Goal: Information Seeking & Learning: Understand process/instructions

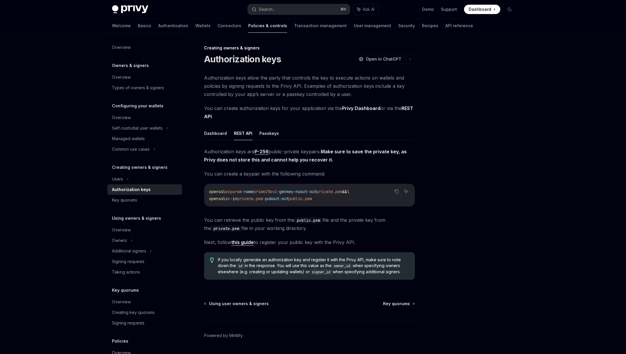
scroll to position [18, 0]
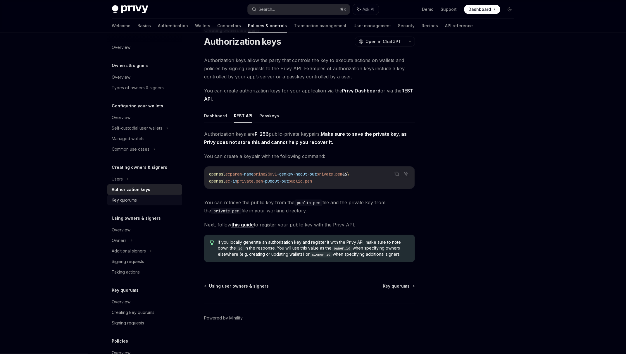
click at [118, 203] on div "Key quorums" at bounding box center [124, 199] width 25 height 7
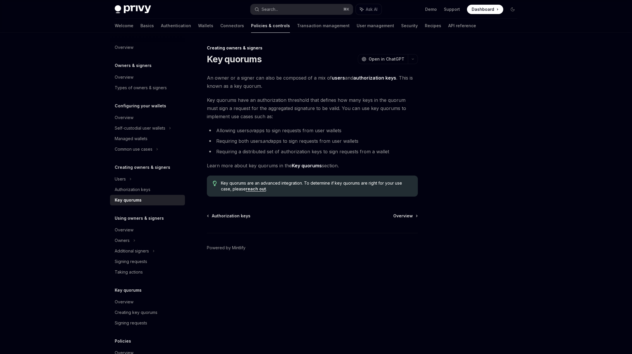
click at [257, 188] on link "reach out" at bounding box center [256, 188] width 20 height 5
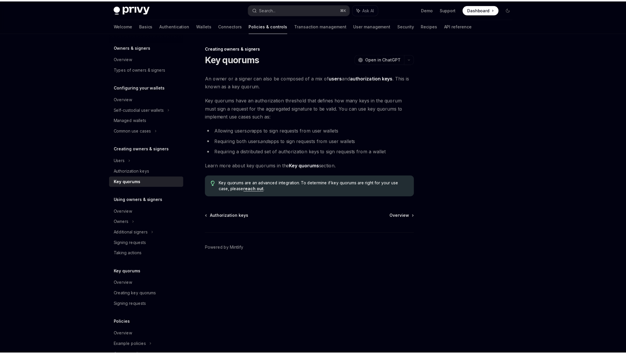
scroll to position [29, 0]
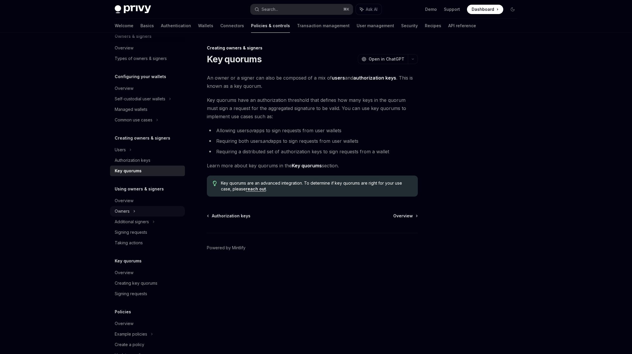
click at [127, 102] on div "Owners" at bounding box center [140, 98] width 51 height 7
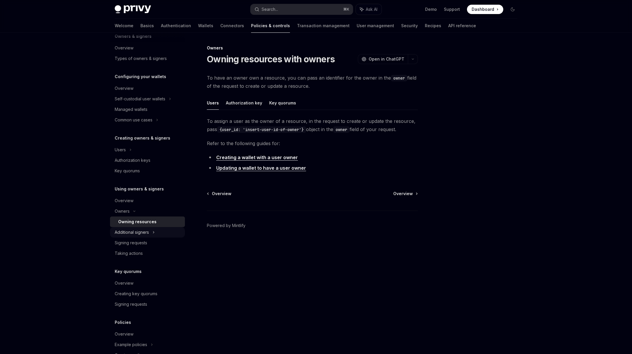
click at [149, 233] on div "Additional signers" at bounding box center [147, 232] width 75 height 11
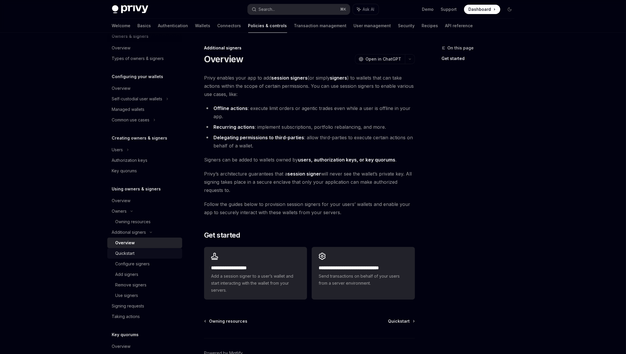
click at [144, 252] on div "Quickstart" at bounding box center [147, 253] width 63 height 7
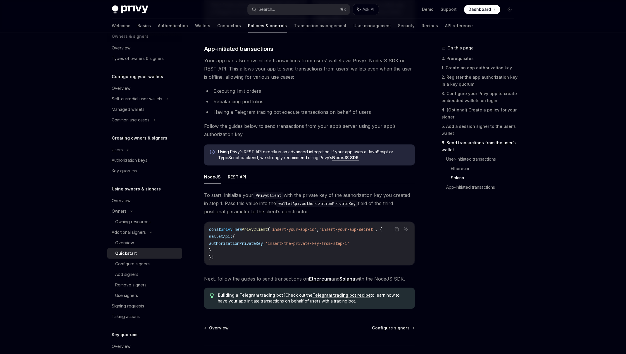
scroll to position [1397, 0]
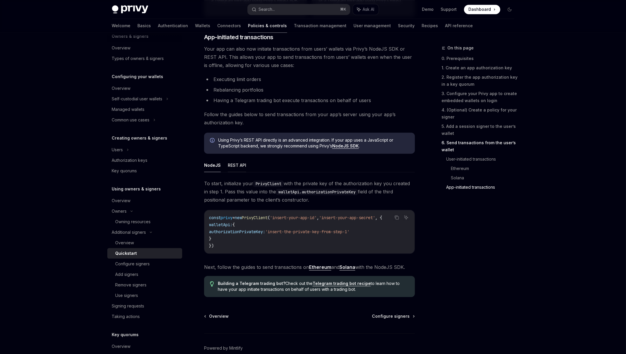
click at [237, 169] on button "REST API" at bounding box center [237, 165] width 18 height 14
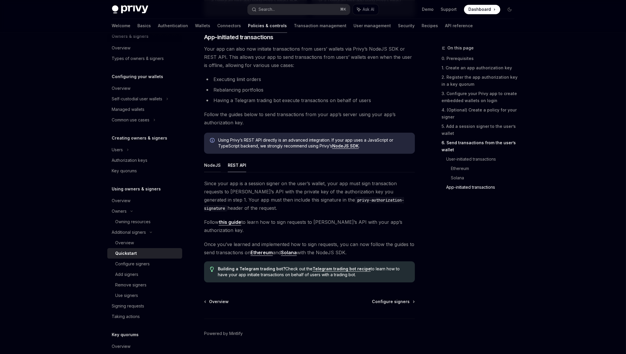
click at [219, 167] on button "NodeJS" at bounding box center [212, 165] width 17 height 14
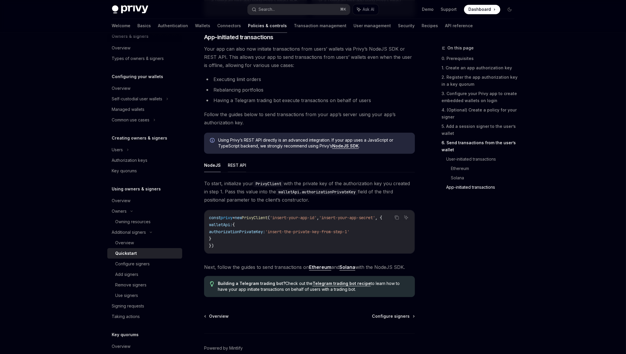
click at [235, 166] on button "REST API" at bounding box center [237, 165] width 18 height 14
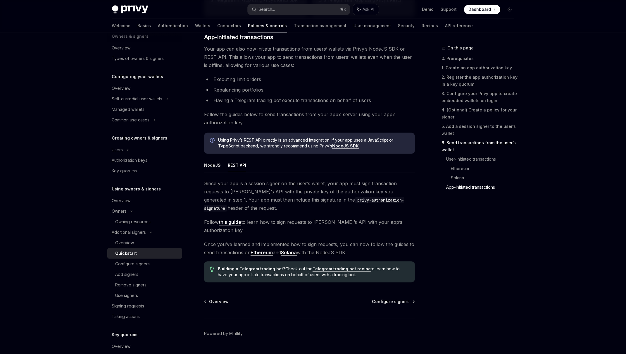
click at [300, 203] on code "privy-authorization-signature" at bounding box center [304, 204] width 200 height 15
drag, startPoint x: 300, startPoint y: 203, endPoint x: 347, endPoint y: 203, distance: 47.4
click at [347, 203] on code "privy-authorization-signature" at bounding box center [304, 204] width 200 height 15
click at [359, 202] on code "privy-authorization-signature" at bounding box center [304, 204] width 200 height 15
drag, startPoint x: 359, startPoint y: 202, endPoint x: 292, endPoint y: 201, distance: 66.7
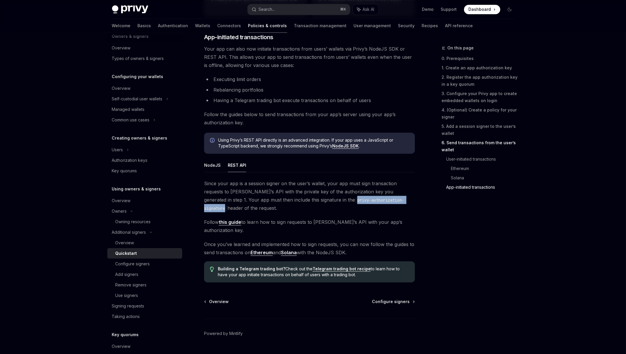
click at [292, 201] on code "privy-authorization-signature" at bounding box center [304, 204] width 200 height 15
click at [275, 231] on div "Since your app is a session signer on the user’s wallet, your app must sign tra…" at bounding box center [309, 217] width 211 height 77
click at [260, 249] on link "Ethereum" at bounding box center [262, 252] width 22 height 6
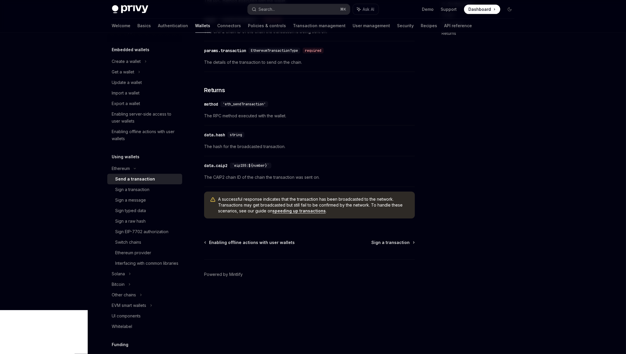
scroll to position [35, 0]
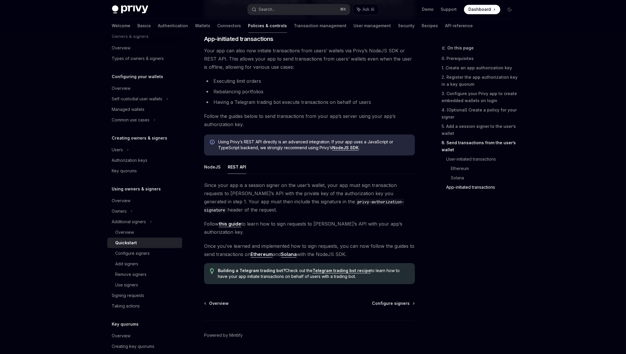
scroll to position [1406, 0]
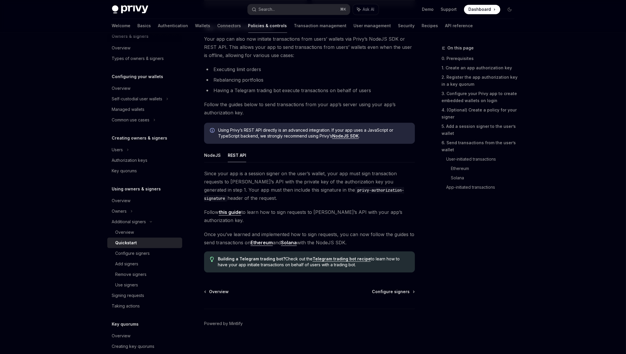
click at [226, 215] on link "this guide" at bounding box center [230, 212] width 23 height 6
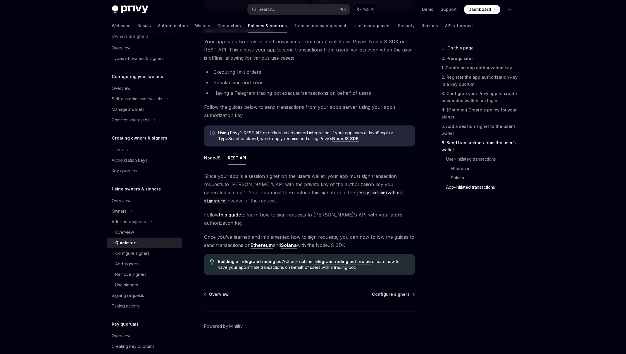
scroll to position [1406, 0]
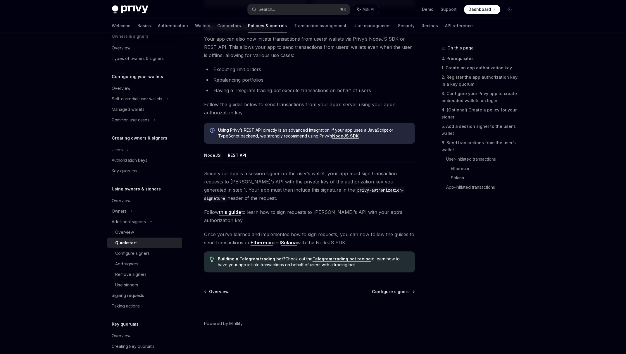
click at [263, 239] on link "Ethereum" at bounding box center [262, 242] width 22 height 6
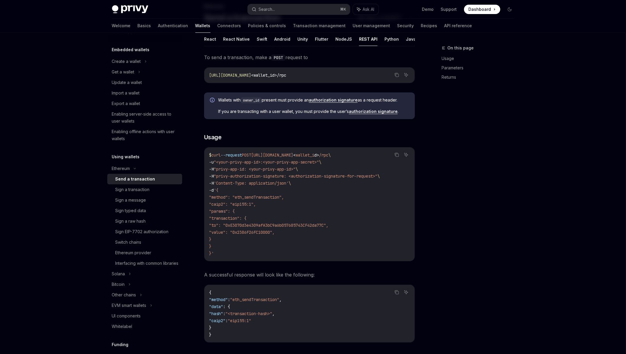
scroll to position [35, 0]
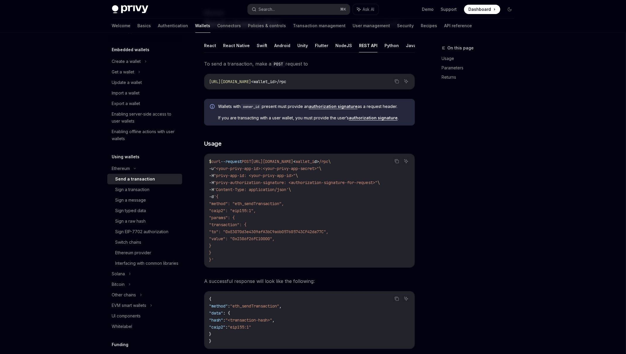
click at [319, 182] on span ""privy-authorization-signature: <authorization-signature-for-request>"" at bounding box center [296, 182] width 164 height 5
drag, startPoint x: 319, startPoint y: 182, endPoint x: 370, endPoint y: 182, distance: 50.9
click at [370, 182] on span ""privy-authorization-signature: <authorization-signature-for-request>"" at bounding box center [296, 182] width 164 height 5
drag, startPoint x: 370, startPoint y: 182, endPoint x: 322, endPoint y: 183, distance: 48.0
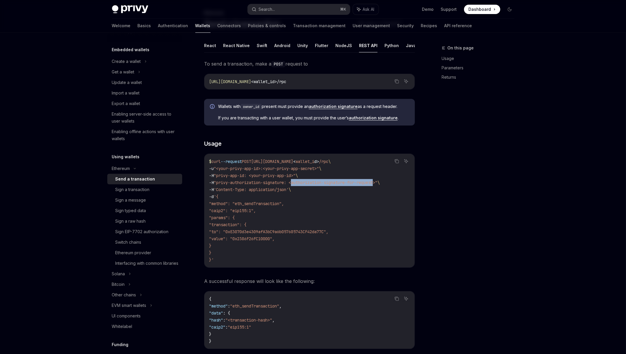
click at [322, 183] on span ""privy-authorization-signature: <authorization-signature-for-request>"" at bounding box center [296, 182] width 164 height 5
drag, startPoint x: 322, startPoint y: 183, endPoint x: 368, endPoint y: 182, distance: 45.6
click at [368, 182] on span ""privy-authorization-signature: <authorization-signature-for-request>"" at bounding box center [296, 182] width 164 height 5
click at [328, 106] on link "authorization signature" at bounding box center [333, 106] width 49 height 5
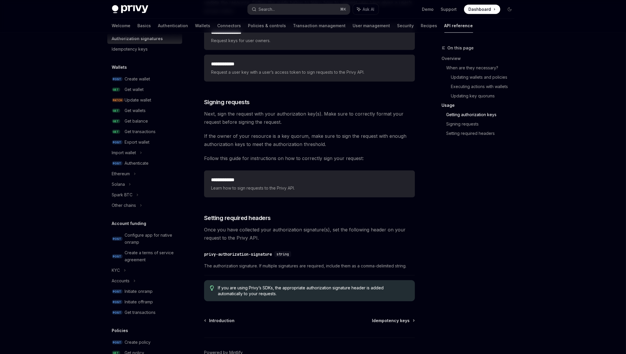
scroll to position [834, 0]
type textarea "*"
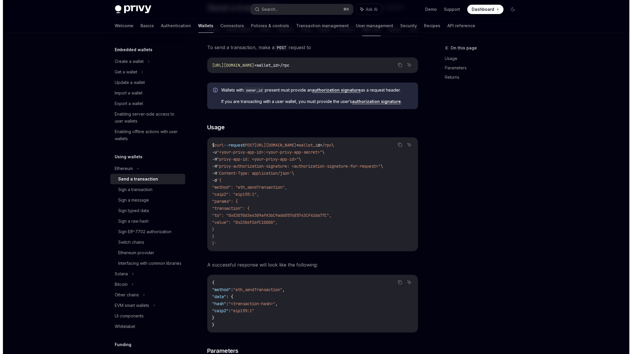
scroll to position [35, 0]
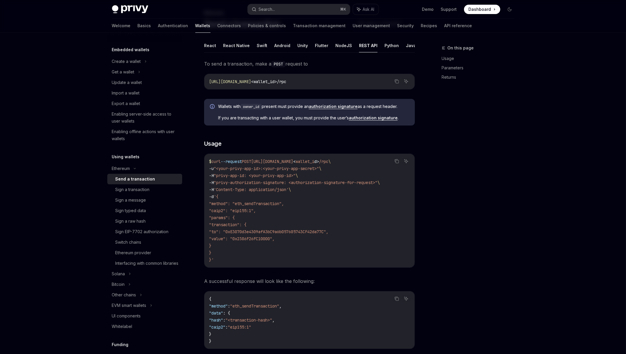
click at [316, 184] on span ""privy-authorization-signature: <authorization-signature-for-request>"" at bounding box center [296, 182] width 164 height 5
drag, startPoint x: 316, startPoint y: 184, endPoint x: 378, endPoint y: 180, distance: 62.7
click at [377, 180] on span ""privy-authorization-signature: <authorization-signature-for-request>"" at bounding box center [296, 182] width 164 height 5
copy span "authorization-signature-for-request"
click at [278, 11] on button "Search... ⌘ K" at bounding box center [299, 9] width 102 height 11
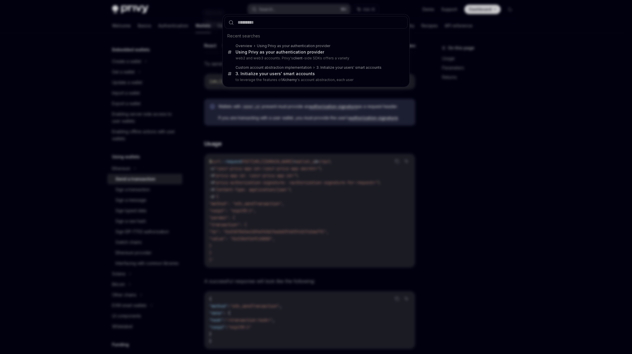
type input "**********"
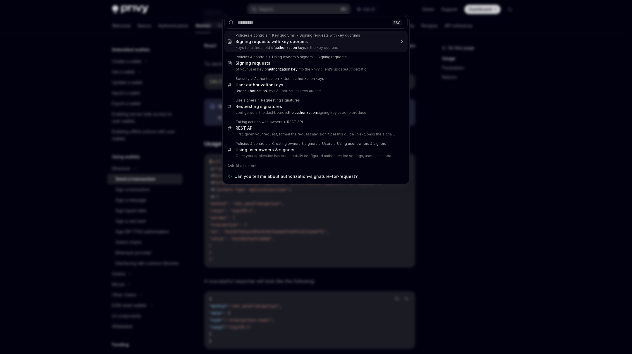
type textarea "*"
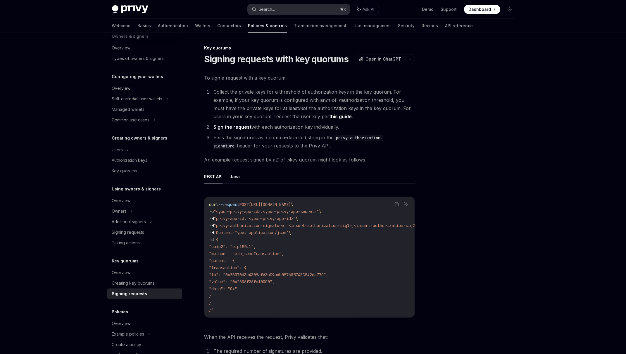
click at [307, 12] on button "Search... ⌘ K" at bounding box center [299, 9] width 102 height 11
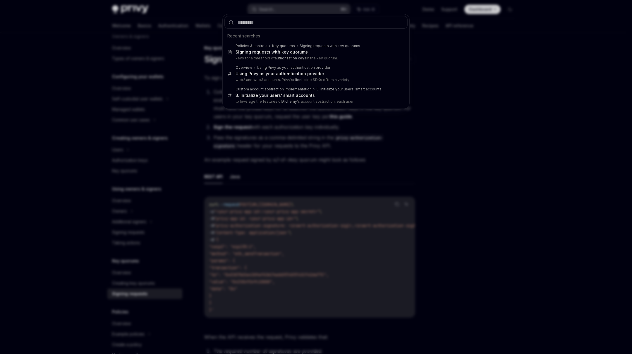
type input "**********"
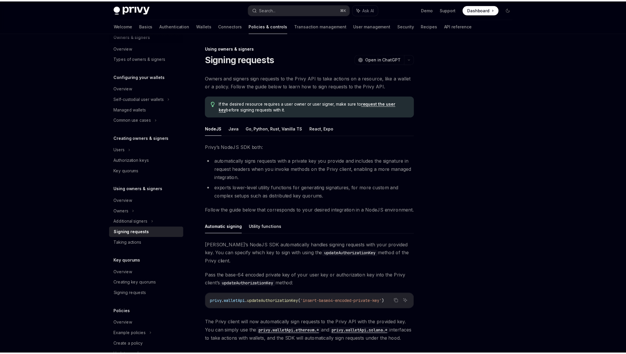
scroll to position [33, 0]
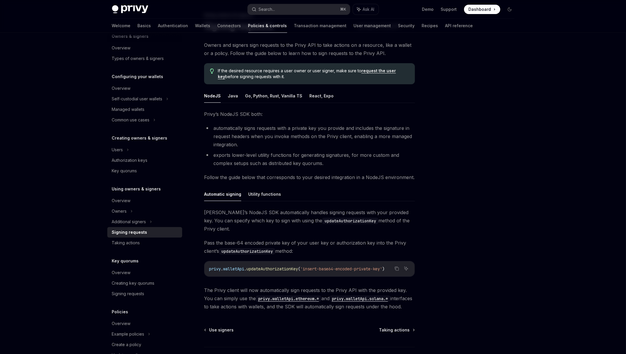
click at [217, 266] on span "privy" at bounding box center [215, 268] width 12 height 5
drag, startPoint x: 217, startPoint y: 261, endPoint x: 263, endPoint y: 261, distance: 45.9
click at [263, 266] on span "privy . walletApi . updateAuthorizationKey ( 'insert-base64-encoded-private-key…" at bounding box center [296, 268] width 175 height 5
click at [263, 266] on span "updateAuthorizationKey" at bounding box center [271, 268] width 51 height 5
drag, startPoint x: 263, startPoint y: 261, endPoint x: 219, endPoint y: 260, distance: 43.6
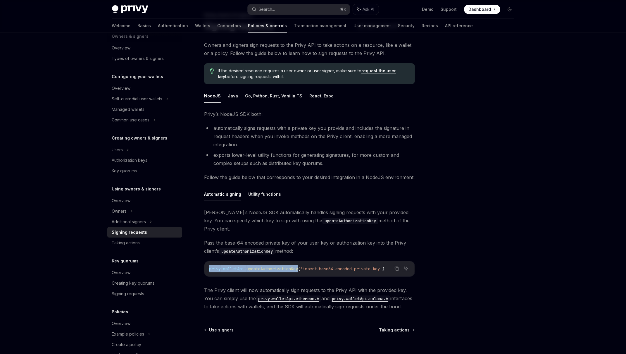
click at [219, 266] on span "privy . walletApi . updateAuthorizationKey ( 'insert-base64-encoded-private-key…" at bounding box center [296, 268] width 175 height 5
click at [219, 266] on span "privy" at bounding box center [215, 268] width 12 height 5
drag, startPoint x: 219, startPoint y: 260, endPoint x: 239, endPoint y: 260, distance: 19.9
click at [239, 266] on span "privy . walletApi . updateAuthorizationKey ( 'insert-base64-encoded-private-key…" at bounding box center [296, 268] width 175 height 5
click at [239, 266] on span "walletApi" at bounding box center [233, 268] width 21 height 5
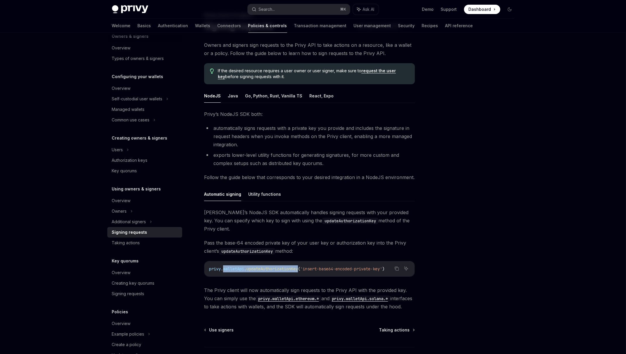
drag, startPoint x: 239, startPoint y: 260, endPoint x: 265, endPoint y: 258, distance: 25.9
click at [264, 266] on span "privy . walletApi . updateAuthorizationKey ( 'insert-base64-encoded-private-key…" at bounding box center [296, 268] width 175 height 5
click at [260, 195] on button "Utility functions" at bounding box center [264, 194] width 33 height 14
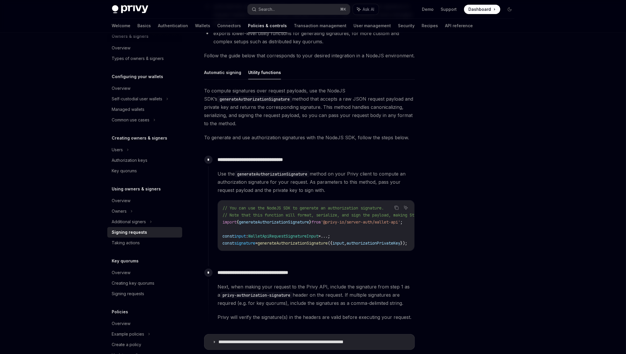
click at [328, 243] on span "generateAuthorizationSignature" at bounding box center [293, 242] width 70 height 5
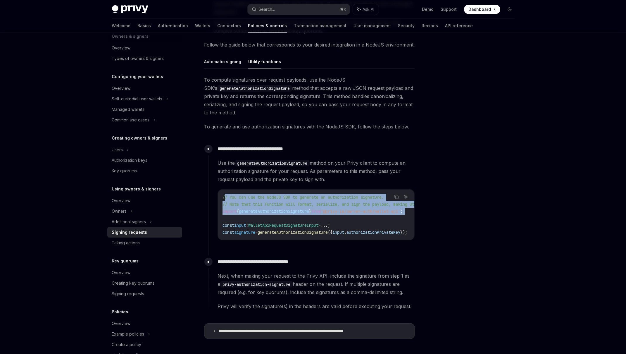
scroll to position [0, 61]
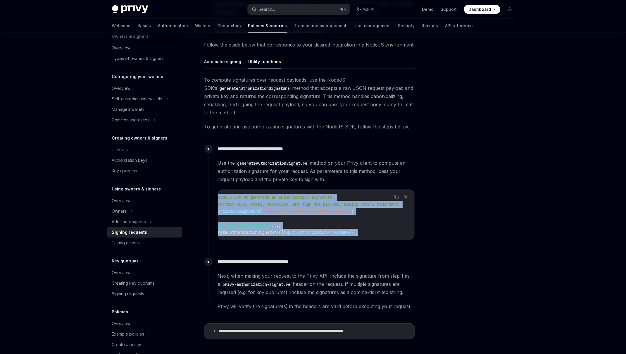
drag, startPoint x: 225, startPoint y: 197, endPoint x: 395, endPoint y: 233, distance: 173.6
click at [395, 233] on code "// You can use the NodeJS SDK to generate an authorization signature. // Note t…" at bounding box center [293, 215] width 241 height 42
copy code "/ You can use the NodeJS SDK to generate an authorization signature. // Note th…"
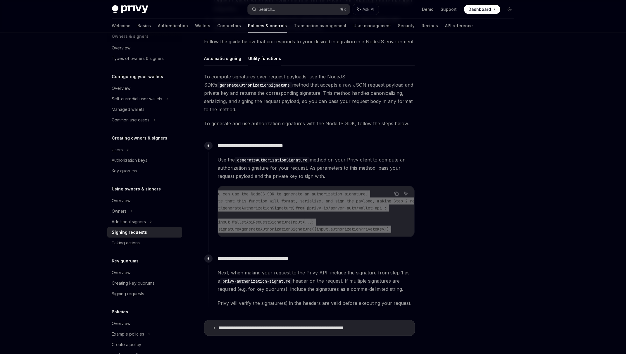
scroll to position [0, 0]
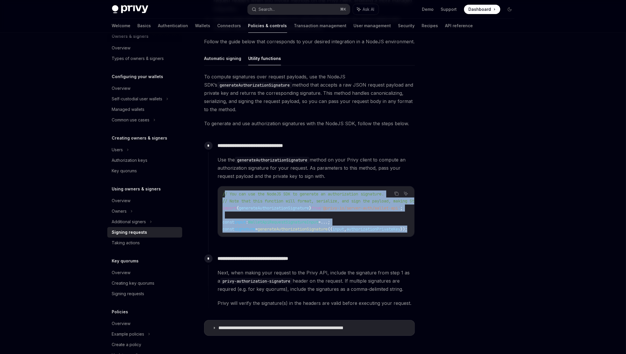
click at [228, 222] on span "const" at bounding box center [229, 221] width 12 height 5
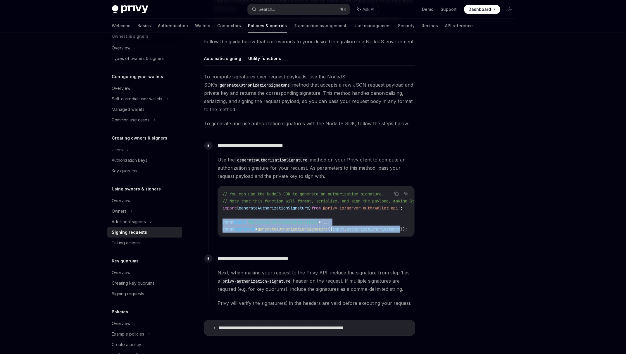
scroll to position [0, 61]
drag, startPoint x: 228, startPoint y: 222, endPoint x: 379, endPoint y: 227, distance: 151.3
click at [379, 227] on code "// You can use the NodeJS SDK to generate an authorization signature. // Note t…" at bounding box center [293, 211] width 241 height 42
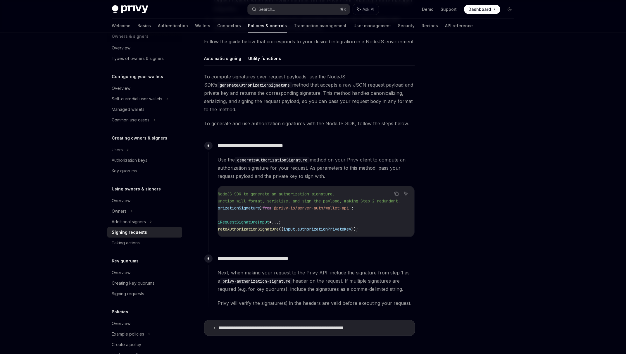
click at [298, 207] on span "'@privy-io/server-auth/wallet-api'" at bounding box center [312, 207] width 80 height 5
click at [318, 275] on span "Next, when making your request to the Privy API, include the signature from ste…" at bounding box center [316, 280] width 197 height 25
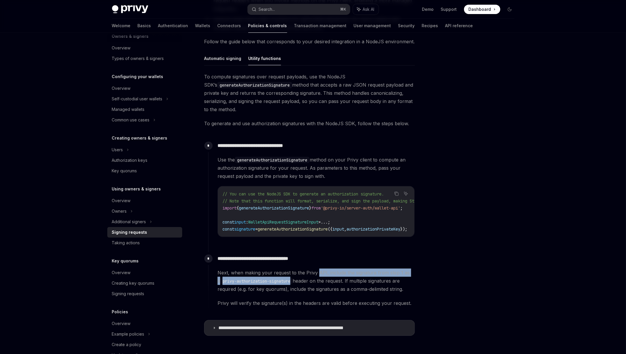
drag, startPoint x: 318, startPoint y: 275, endPoint x: 287, endPoint y: 285, distance: 32.8
click at [287, 285] on span "Next, when making your request to the Privy API, include the signature from ste…" at bounding box center [316, 280] width 197 height 25
click at [303, 283] on span "Next, when making your request to the Privy API, include the signature from ste…" at bounding box center [316, 280] width 197 height 25
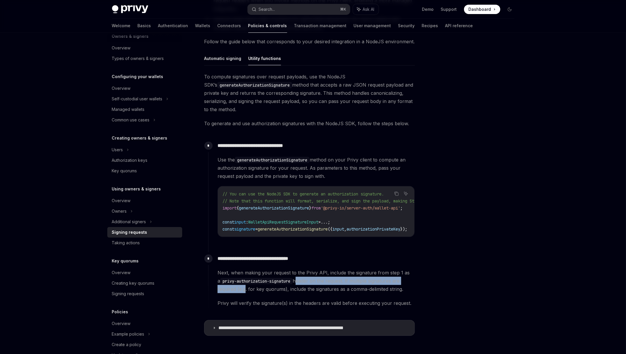
drag, startPoint x: 303, startPoint y: 283, endPoint x: 244, endPoint y: 290, distance: 59.2
click at [242, 291] on span "Next, when making your request to the Privy API, include the signature from ste…" at bounding box center [316, 280] width 197 height 25
click at [252, 292] on span "Next, when making your request to the Privy API, include the signature from ste…" at bounding box center [316, 280] width 197 height 25
drag, startPoint x: 252, startPoint y: 292, endPoint x: 278, endPoint y: 291, distance: 26.3
click at [278, 291] on span "Next, when making your request to the Privy API, include the signature from ste…" at bounding box center [316, 280] width 197 height 25
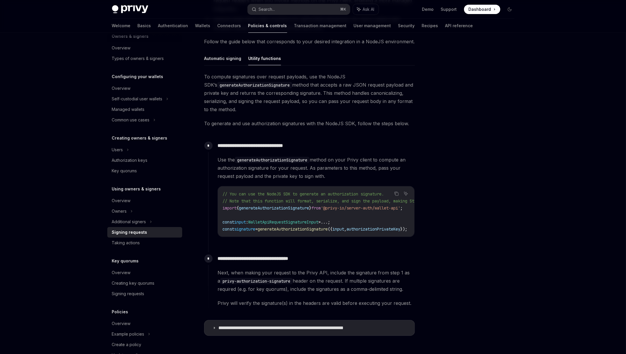
click at [300, 291] on span "Next, when making your request to the Privy API, include the signature from ste…" at bounding box center [316, 280] width 197 height 25
drag, startPoint x: 300, startPoint y: 291, endPoint x: 356, endPoint y: 292, distance: 56.7
click at [356, 292] on span "Next, when making your request to the Privy API, include the signature from ste…" at bounding box center [316, 280] width 197 height 25
click at [227, 306] on span "Privy will verify the signature(s) in the headers are valid before executing yo…" at bounding box center [316, 303] width 197 height 8
drag, startPoint x: 227, startPoint y: 306, endPoint x: 377, endPoint y: 305, distance: 149.4
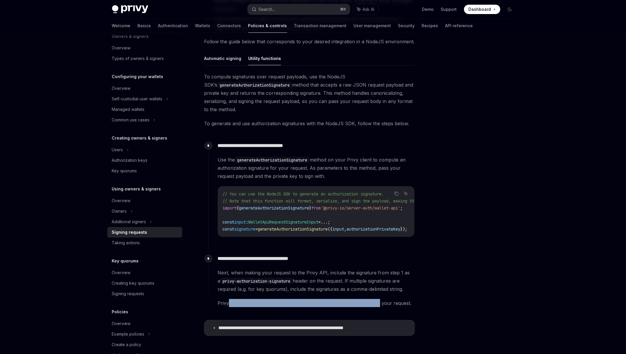
click at [377, 305] on span "Privy will verify the signature(s) in the headers are valid before executing yo…" at bounding box center [316, 303] width 197 height 8
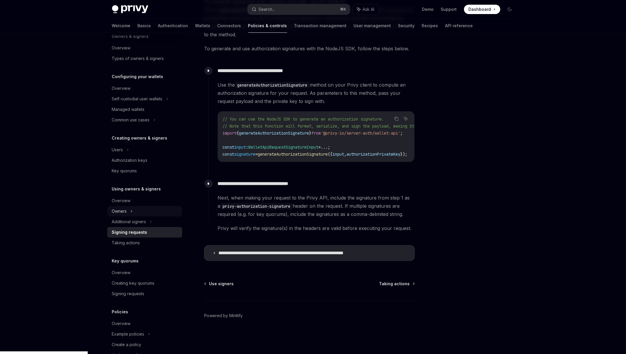
scroll to position [58, 0]
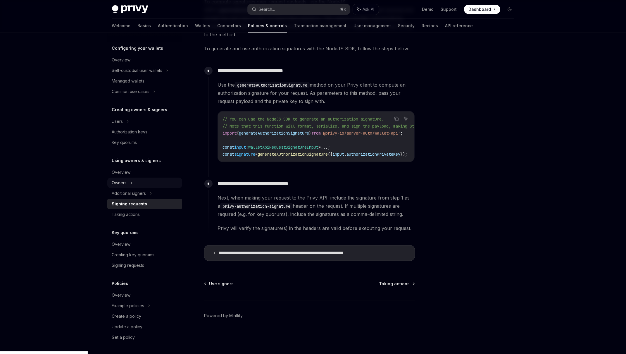
click at [146, 76] on div "Owners" at bounding box center [144, 70] width 75 height 11
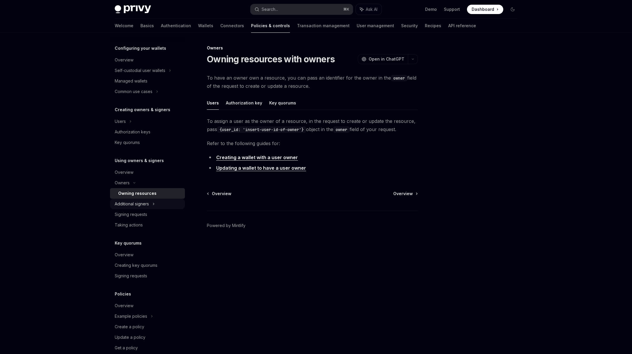
click at [139, 205] on div "Additional signers" at bounding box center [132, 203] width 34 height 7
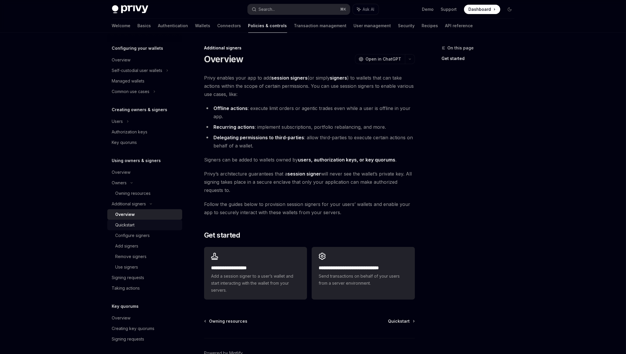
click at [141, 226] on div "Quickstart" at bounding box center [147, 224] width 63 height 7
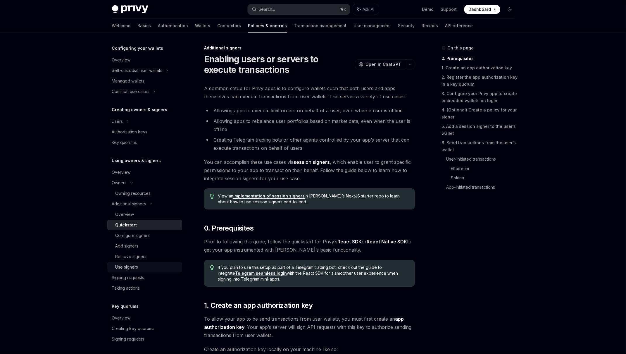
click at [127, 266] on div "Use signers" at bounding box center [127, 266] width 23 height 7
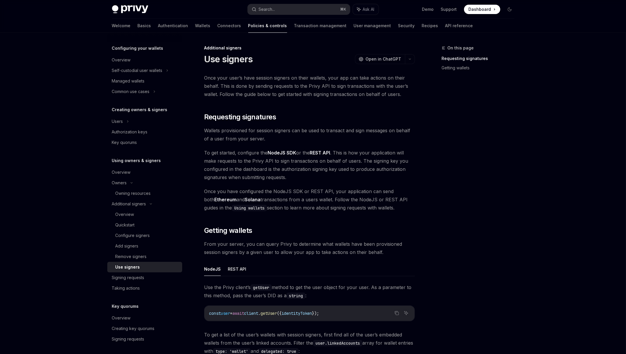
scroll to position [186, 0]
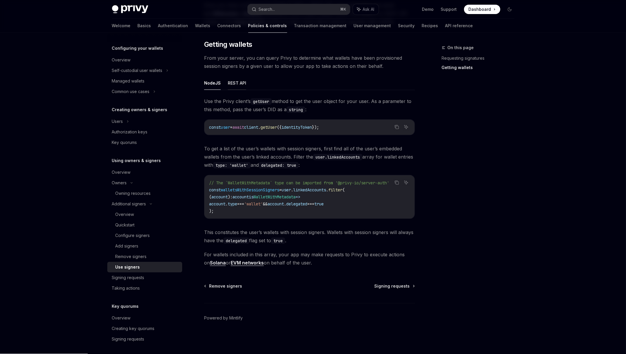
click at [228, 83] on button "REST API" at bounding box center [237, 83] width 18 height 14
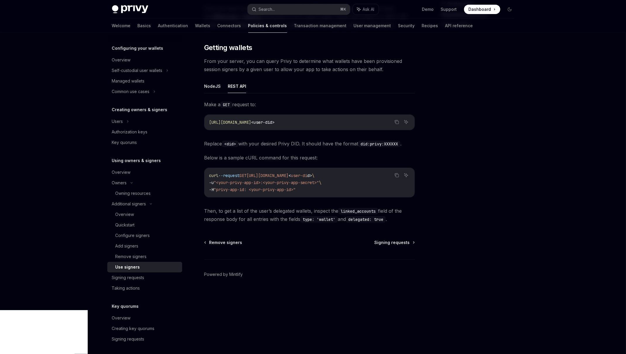
scroll to position [139, 0]
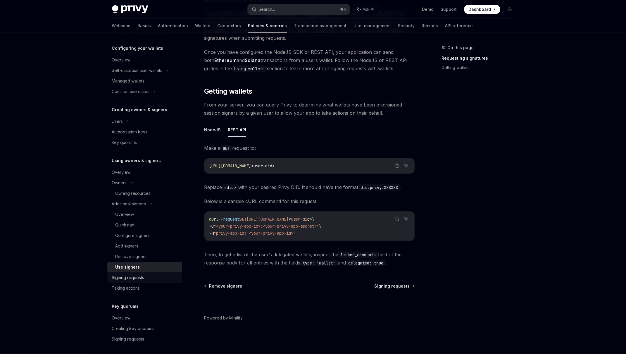
click at [138, 278] on div "Signing requests" at bounding box center [128, 277] width 32 height 7
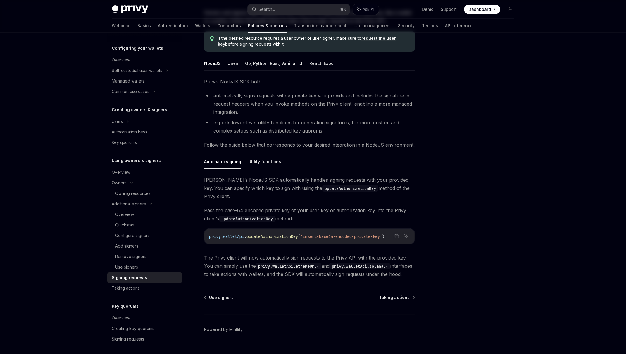
scroll to position [69, 0]
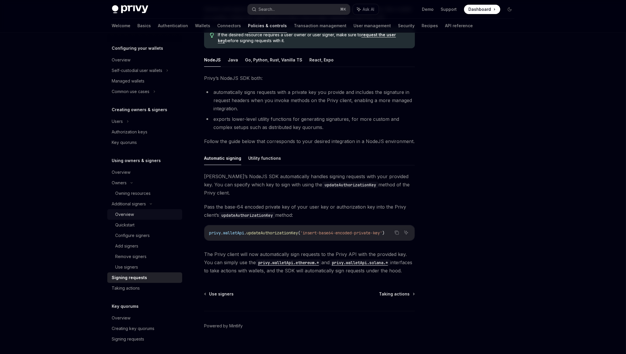
click at [132, 213] on div "Overview" at bounding box center [125, 214] width 19 height 7
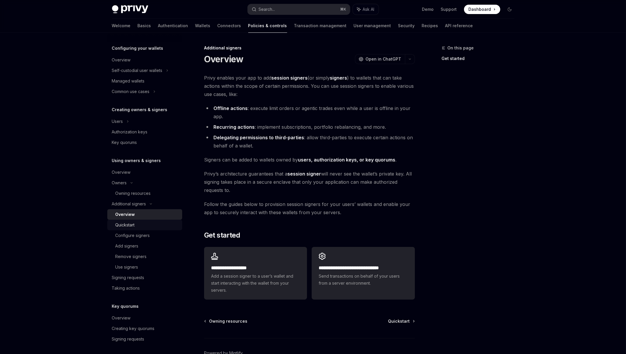
click at [131, 226] on div "Quickstart" at bounding box center [125, 224] width 19 height 7
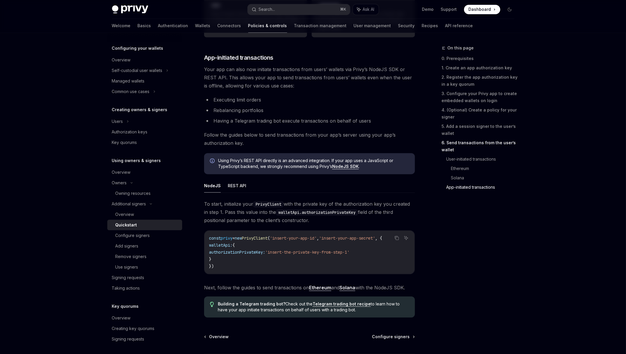
scroll to position [1411, 0]
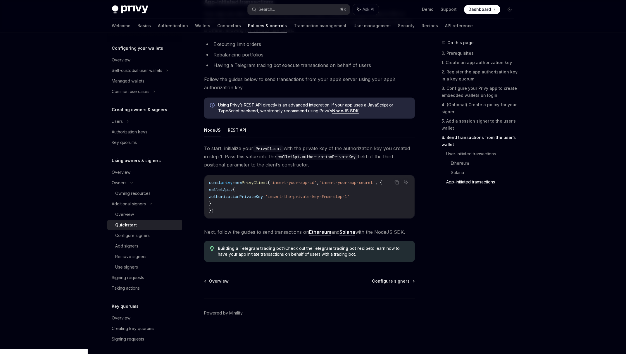
click at [230, 130] on button "REST API" at bounding box center [237, 130] width 18 height 14
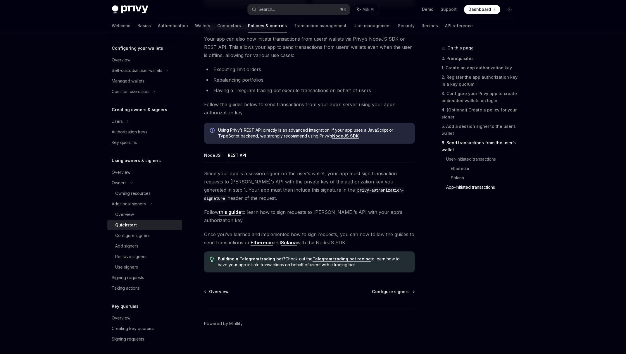
click at [266, 239] on link "Ethereum" at bounding box center [262, 242] width 22 height 6
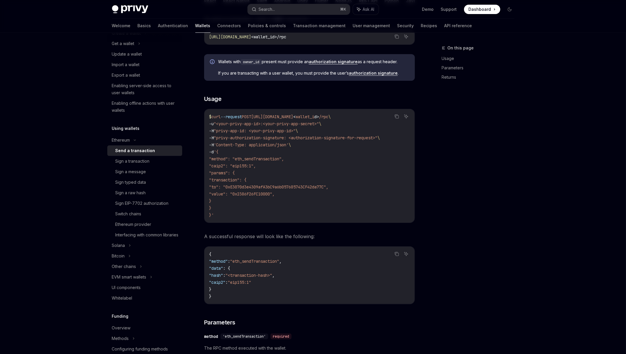
scroll to position [77, 0]
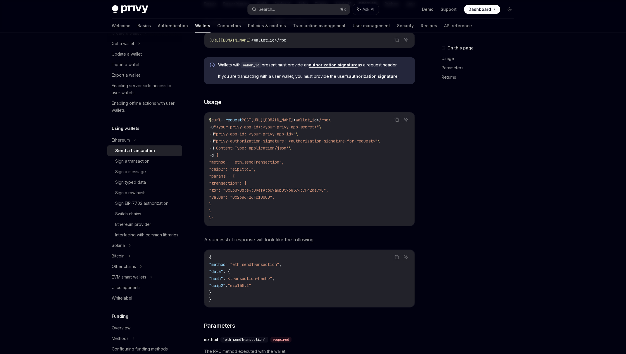
click at [323, 142] on span ""privy-authorization-signature: <authorization-signature-for-request>"" at bounding box center [296, 140] width 164 height 5
drag, startPoint x: 323, startPoint y: 142, endPoint x: 368, endPoint y: 143, distance: 45.9
click at [369, 142] on span ""privy-authorization-signature: <authorization-signature-for-request>"" at bounding box center [296, 140] width 164 height 5
click at [314, 120] on span "wallet_i" at bounding box center [305, 119] width 19 height 5
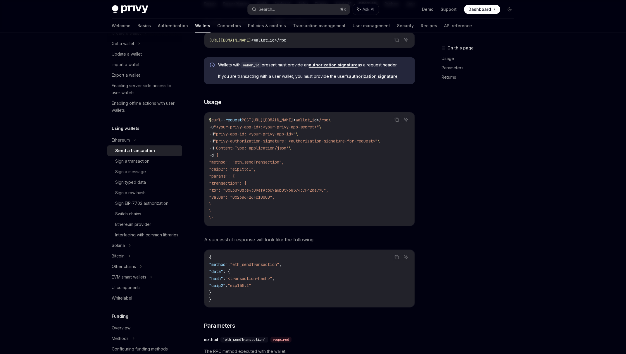
click at [477, 189] on div "On this page Usage Parameters Returns" at bounding box center [474, 198] width 89 height 309
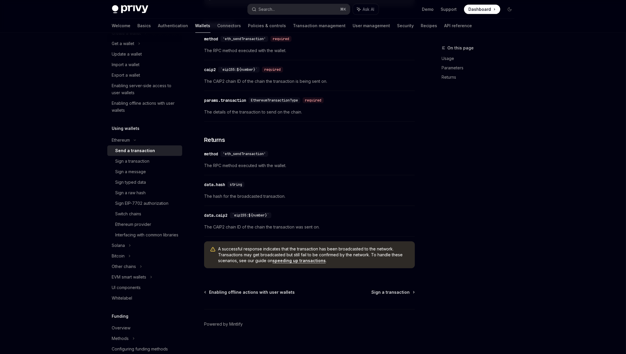
scroll to position [384, 0]
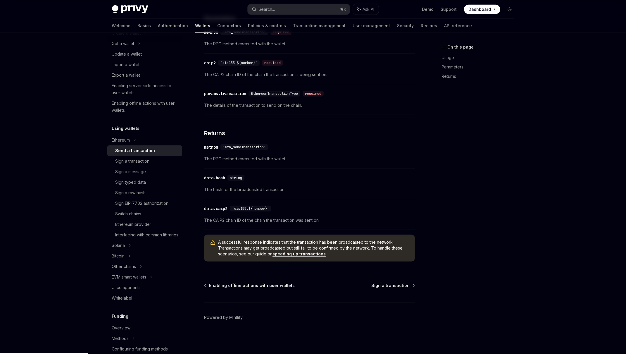
click at [210, 221] on span "The CAIP2 chain ID of the chain the transaction was sent on." at bounding box center [309, 220] width 211 height 7
drag, startPoint x: 210, startPoint y: 221, endPoint x: 315, endPoint y: 221, distance: 104.7
click at [315, 221] on span "The CAIP2 chain ID of the chain the transaction was sent on." at bounding box center [309, 220] width 211 height 7
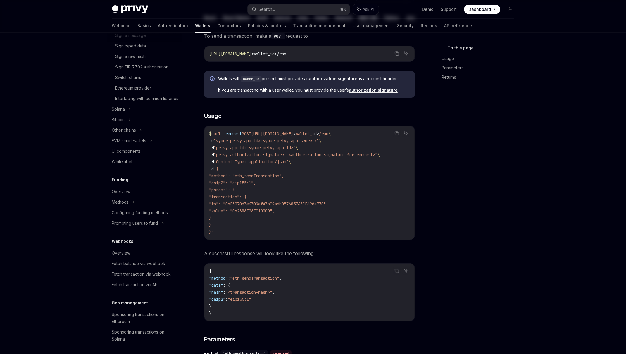
scroll to position [0, 0]
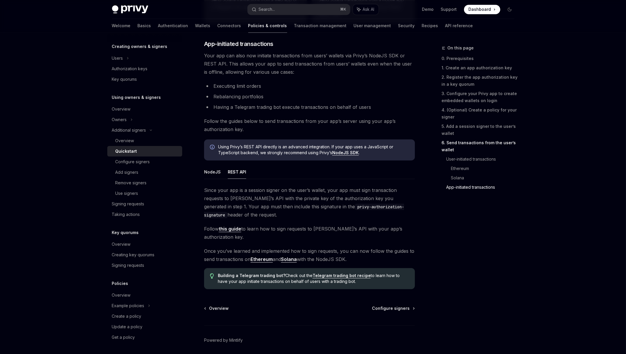
scroll to position [1406, 0]
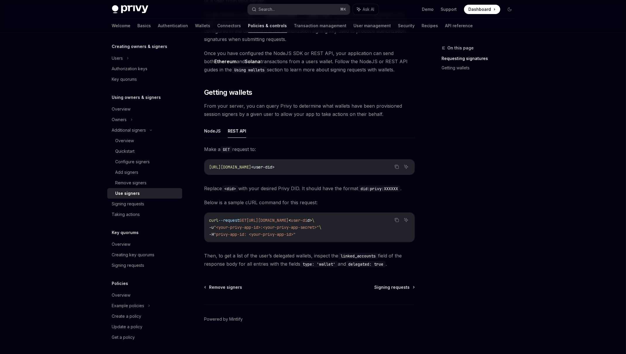
scroll to position [139, 0]
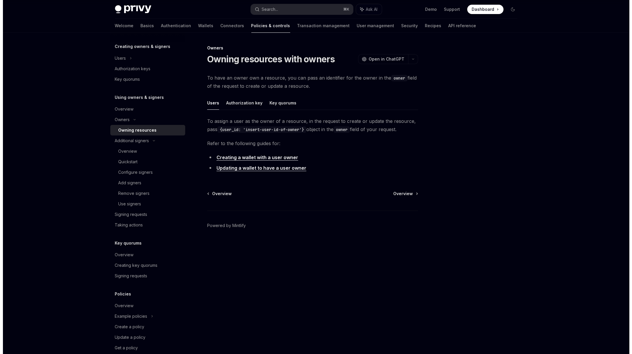
scroll to position [132, 0]
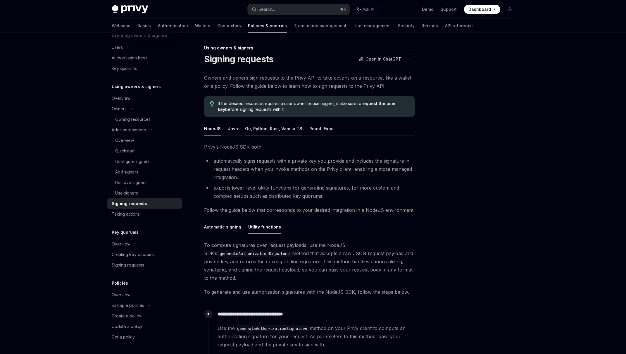
click at [286, 130] on button "Go, Python, Rust, Vanilla TS" at bounding box center [273, 129] width 57 height 14
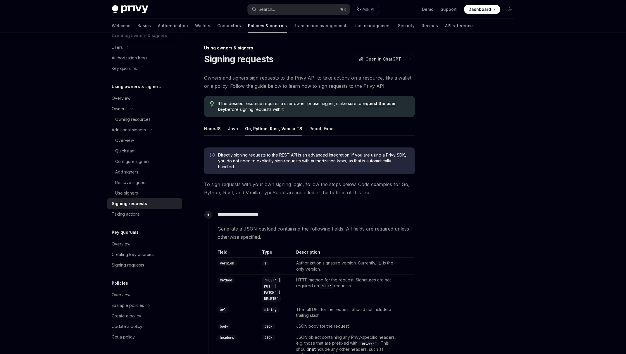
click at [209, 129] on button "NodeJS" at bounding box center [212, 129] width 17 height 14
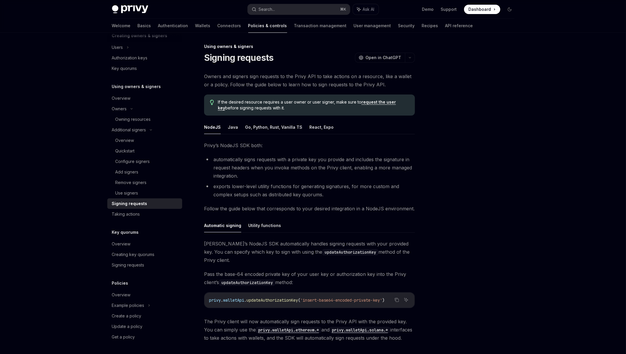
scroll to position [69, 0]
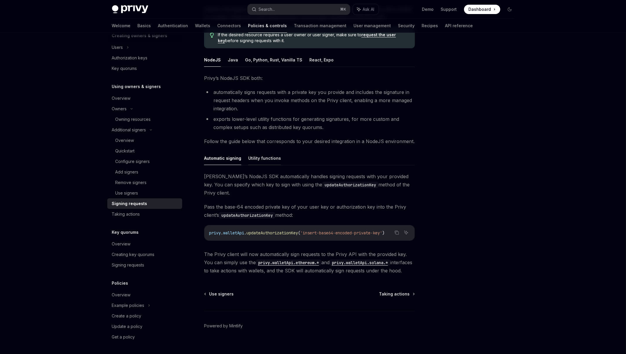
click at [271, 162] on button "Utility functions" at bounding box center [264, 158] width 33 height 14
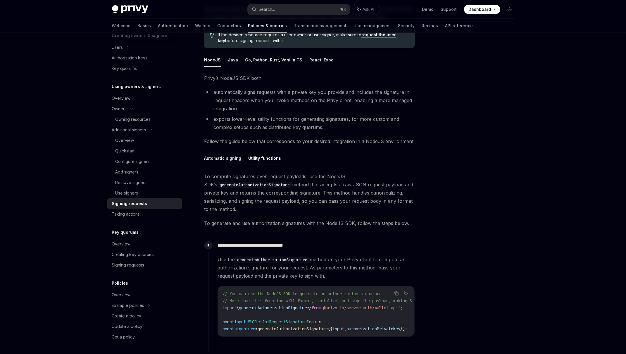
scroll to position [141, 0]
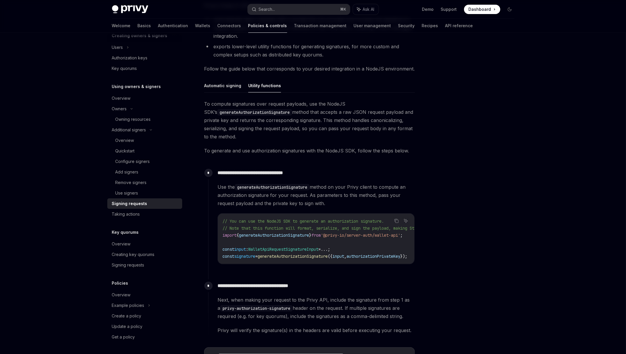
click at [344, 256] on span "input" at bounding box center [338, 256] width 12 height 5
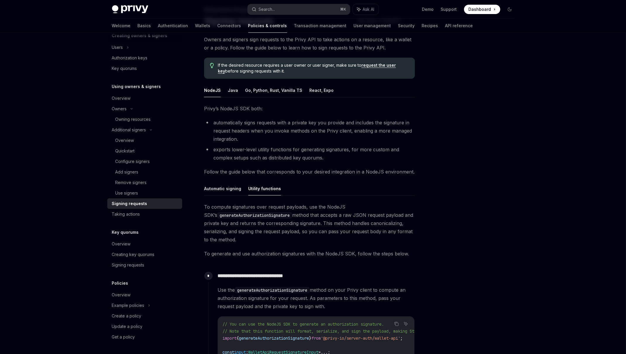
scroll to position [0, 0]
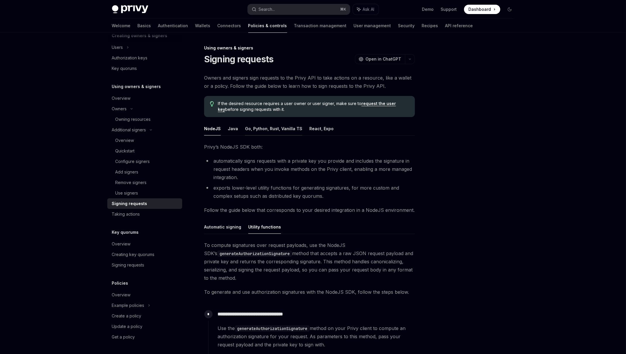
click at [287, 132] on button "Go, Python, Rust, Vanilla TS" at bounding box center [273, 129] width 57 height 14
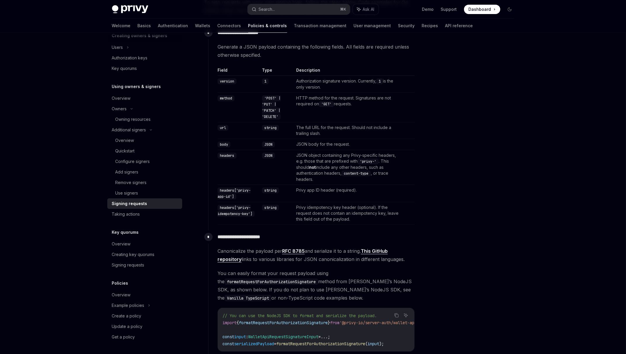
scroll to position [282, 0]
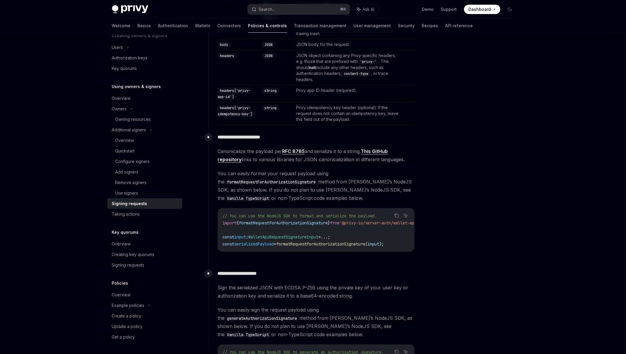
click at [230, 139] on p "**********" at bounding box center [316, 137] width 197 height 8
drag, startPoint x: 230, startPoint y: 139, endPoint x: 271, endPoint y: 140, distance: 41.8
click at [271, 140] on p "**********" at bounding box center [316, 137] width 197 height 8
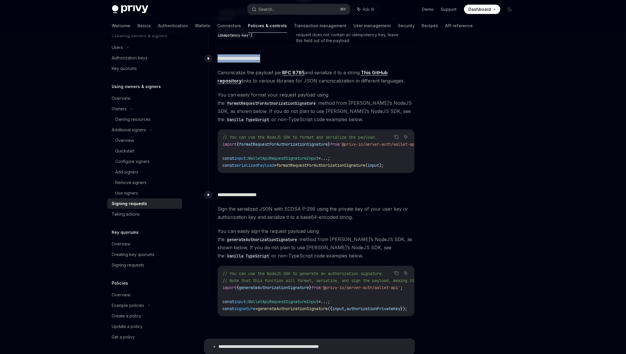
scroll to position [442, 0]
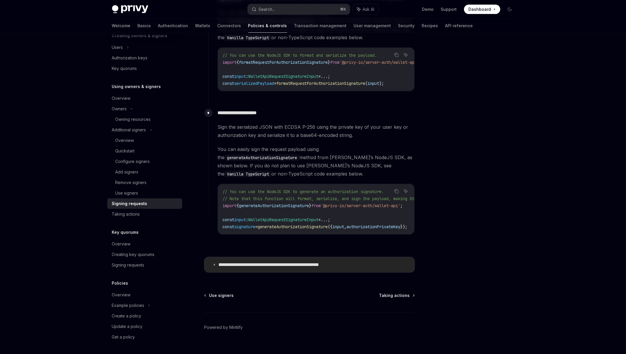
click at [317, 263] on p "**********" at bounding box center [284, 265] width 132 height 6
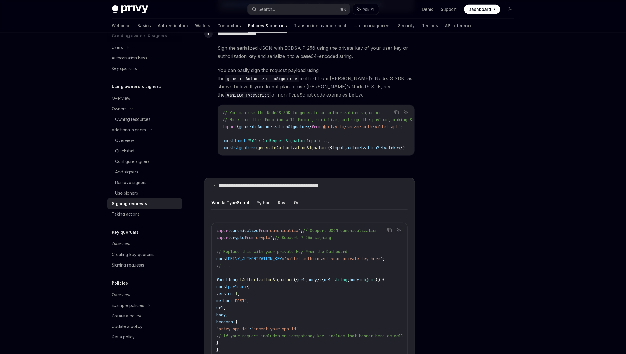
scroll to position [611, 0]
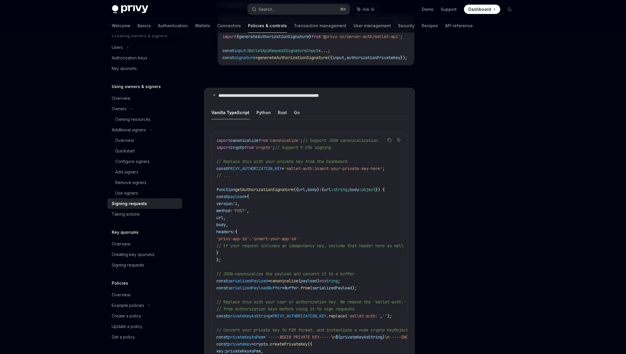
click at [304, 167] on span "'wallet-auth:insert-your-private-key-here'" at bounding box center [333, 168] width 98 height 5
drag, startPoint x: 304, startPoint y: 167, endPoint x: 318, endPoint y: 168, distance: 14.3
click at [318, 168] on span "'wallet-auth:insert-your-private-key-here'" at bounding box center [333, 168] width 98 height 5
click at [334, 167] on span "'wallet-auth:insert-your-private-key-here'" at bounding box center [333, 168] width 98 height 5
drag, startPoint x: 334, startPoint y: 167, endPoint x: 390, endPoint y: 165, distance: 56.2
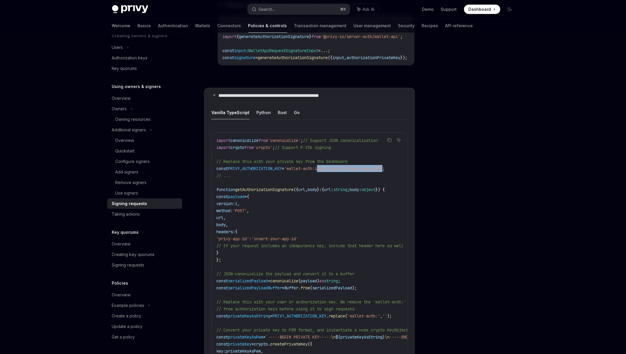
click at [382, 166] on span "'wallet-auth:insert-your-private-key-here'" at bounding box center [333, 168] width 98 height 5
drag, startPoint x: 390, startPoint y: 165, endPoint x: 328, endPoint y: 168, distance: 62.1
click at [328, 168] on span "'wallet-auth:insert-your-private-key-here'" at bounding box center [333, 168] width 98 height 5
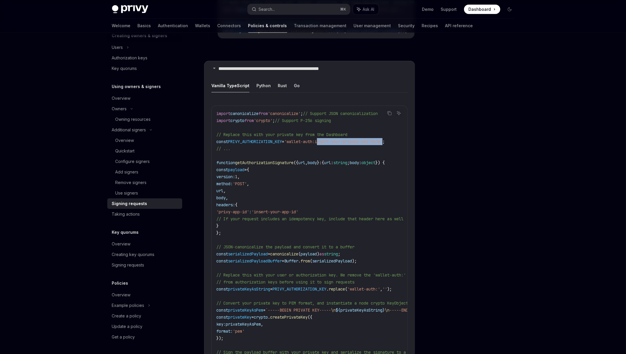
scroll to position [669, 0]
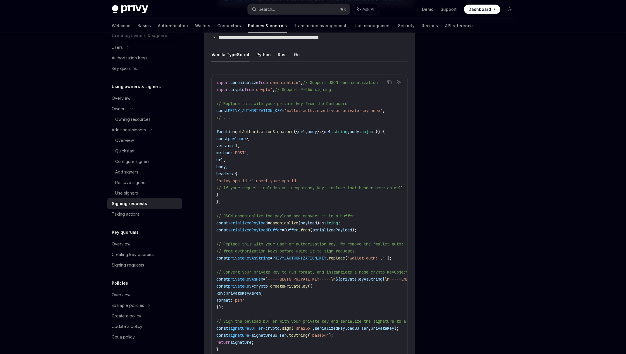
click at [317, 221] on span "payload" at bounding box center [309, 222] width 16 height 5
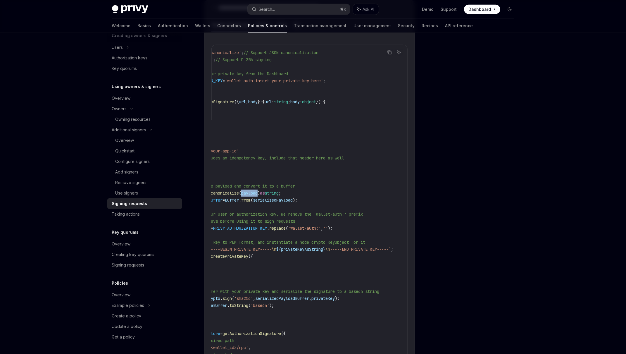
scroll to position [0, 0]
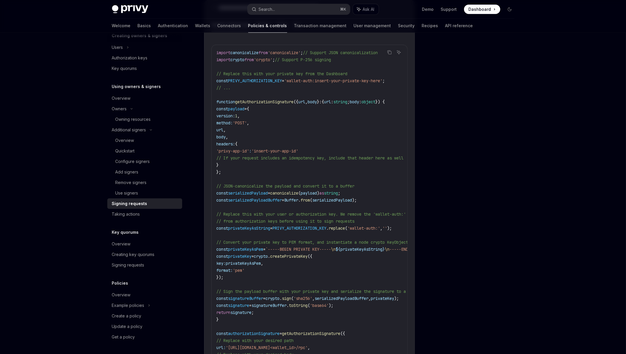
click at [371, 247] on span "privateKeyAsString" at bounding box center [361, 248] width 42 height 5
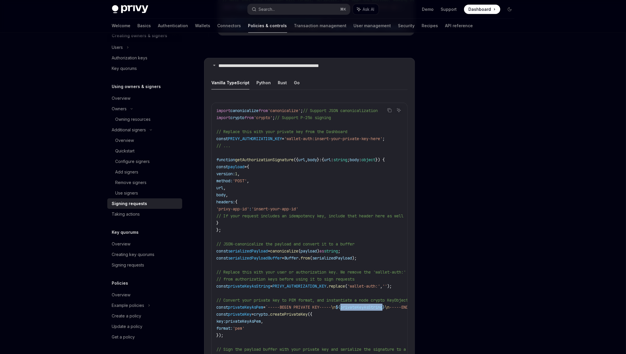
scroll to position [623, 0]
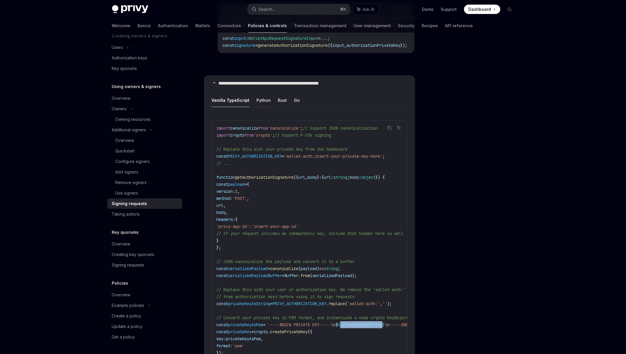
click at [259, 100] on button "Python" at bounding box center [263, 100] width 14 height 14
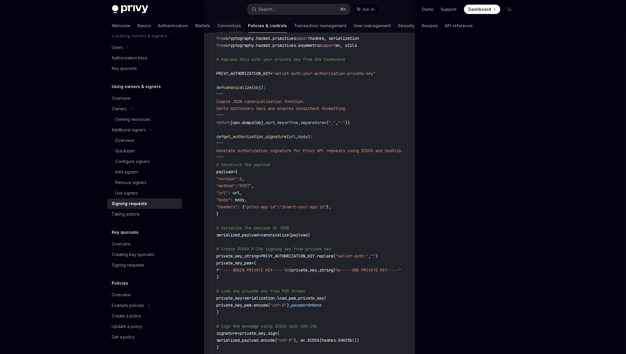
scroll to position [581, 0]
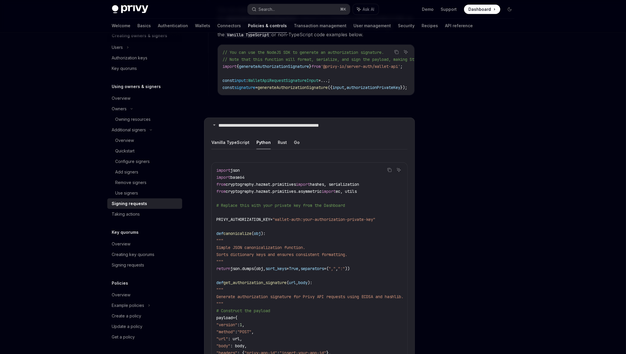
click at [235, 140] on button "Vanilla TypeScript" at bounding box center [230, 142] width 38 height 14
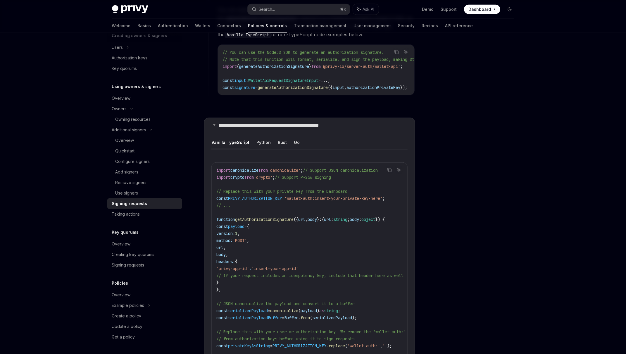
click at [262, 141] on button "Python" at bounding box center [263, 142] width 14 height 14
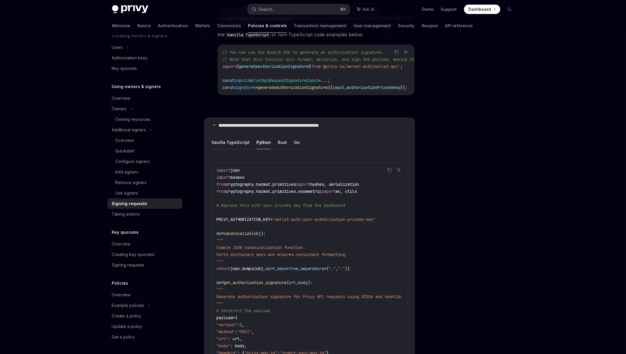
click at [245, 141] on button "Vanilla TypeScript" at bounding box center [230, 142] width 38 height 14
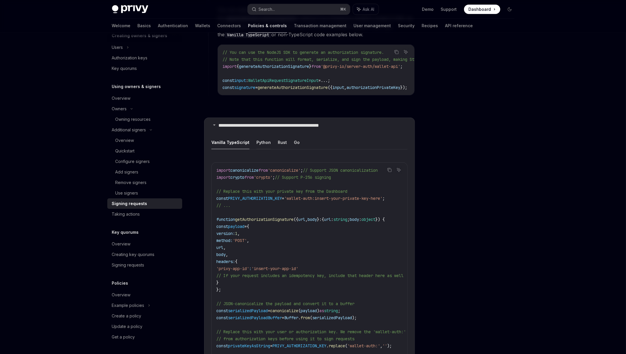
click at [263, 141] on button "Python" at bounding box center [263, 142] width 14 height 14
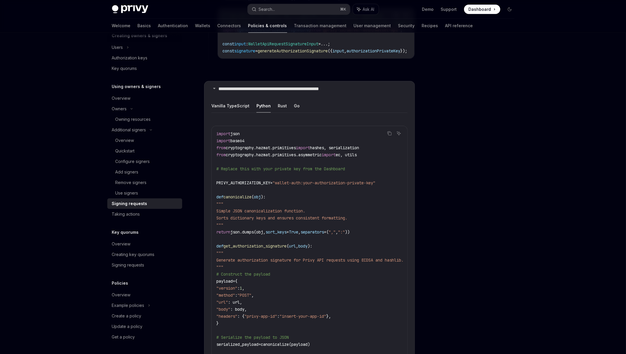
scroll to position [612, 0]
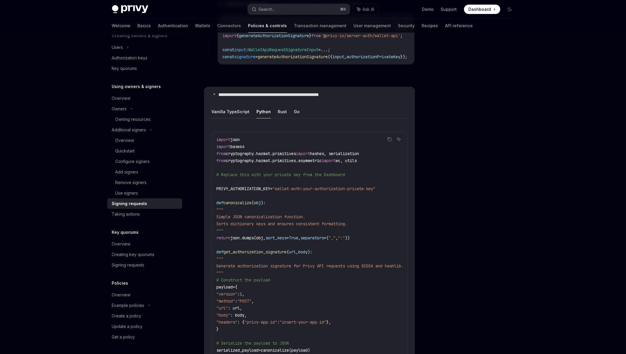
click at [226, 112] on button "Vanilla TypeScript" at bounding box center [230, 112] width 38 height 14
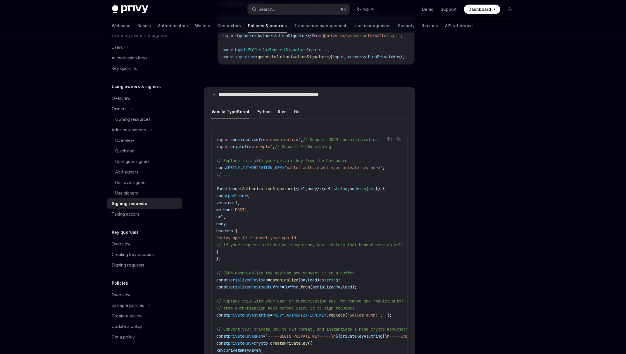
click at [269, 110] on ul "Vanilla TypeScript Python Rust Go" at bounding box center [309, 112] width 196 height 14
click at [231, 111] on button "Vanilla TypeScript" at bounding box center [230, 112] width 38 height 14
type textarea "*"
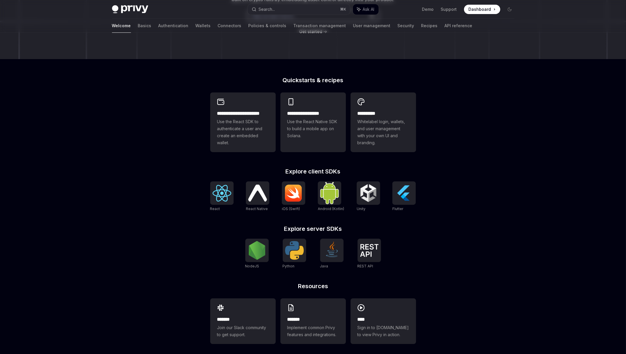
scroll to position [111, 0]
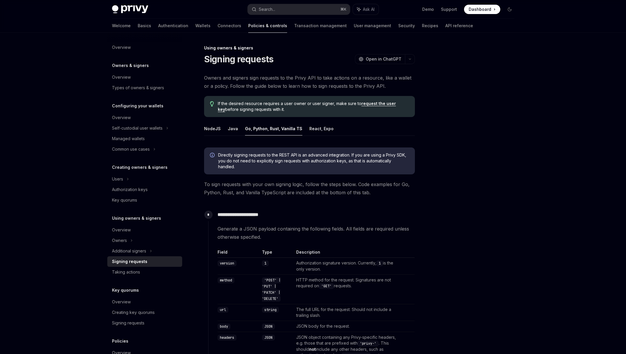
scroll to position [449, 0]
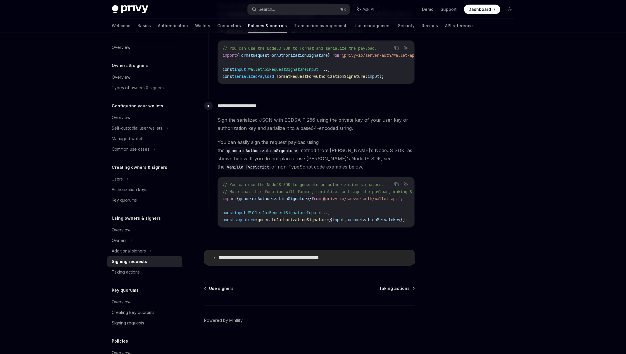
click at [257, 255] on p "**********" at bounding box center [284, 258] width 132 height 6
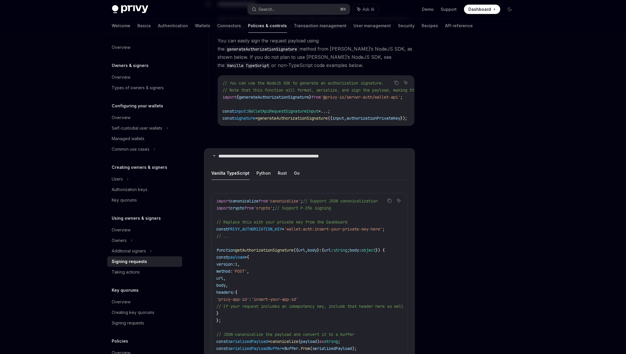
scroll to position [559, 0]
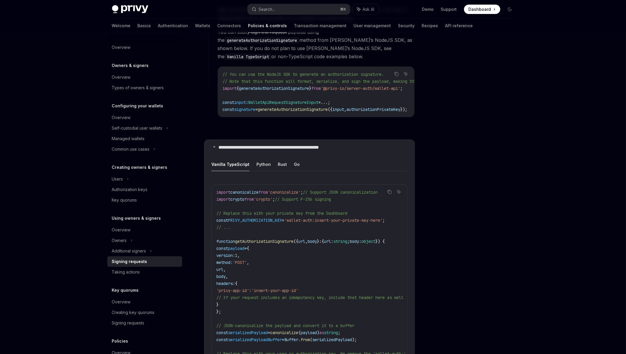
click at [495, 235] on div at bounding box center [474, 198] width 89 height 309
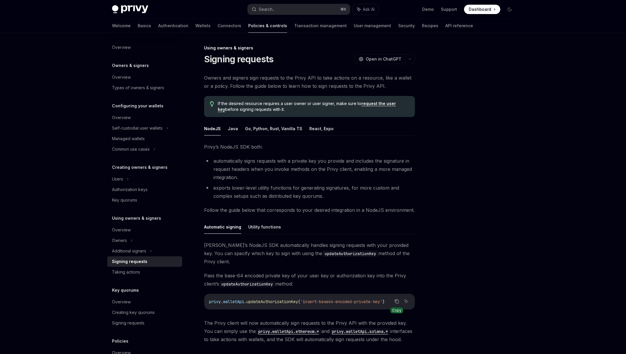
scroll to position [69, 0]
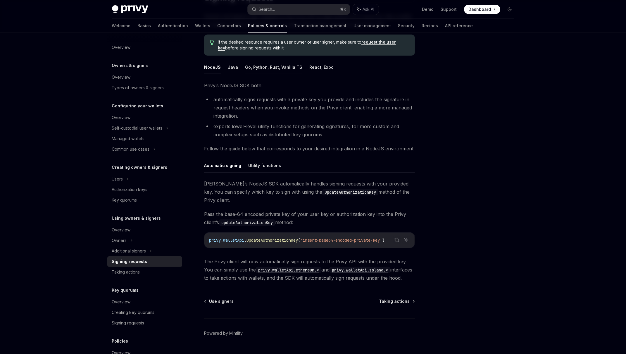
click at [270, 64] on button "Go, Python, Rust, Vanilla TS" at bounding box center [273, 67] width 57 height 14
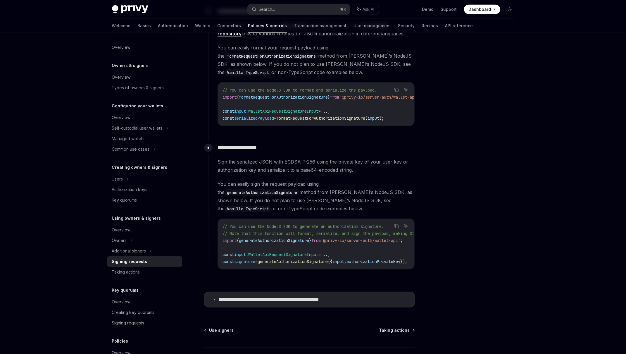
scroll to position [449, 0]
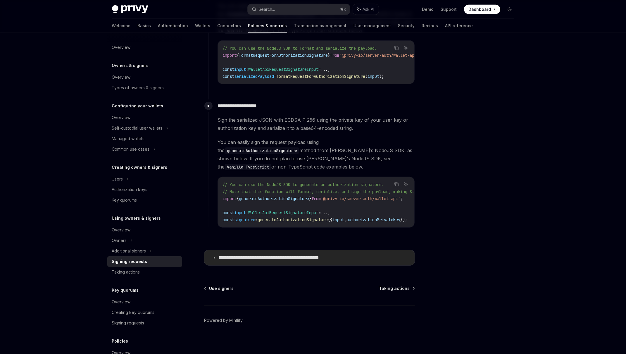
click at [286, 255] on p "**********" at bounding box center [284, 258] width 132 height 6
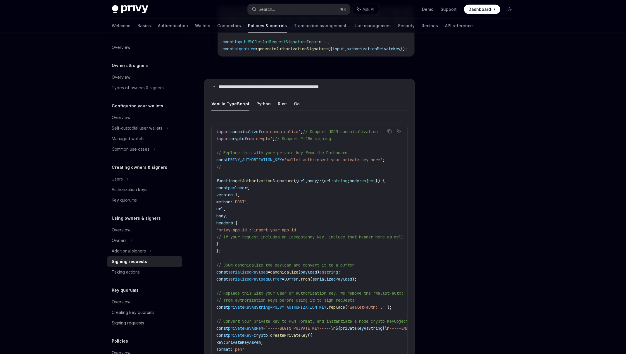
scroll to position [590, 0]
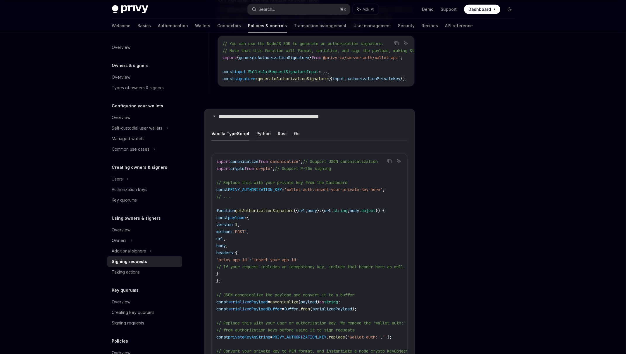
click at [261, 132] on button "Python" at bounding box center [263, 134] width 14 height 14
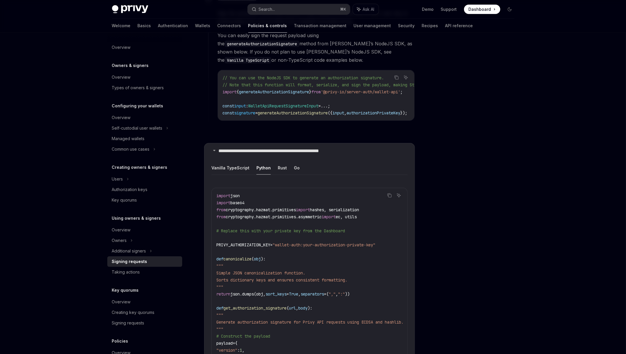
scroll to position [544, 0]
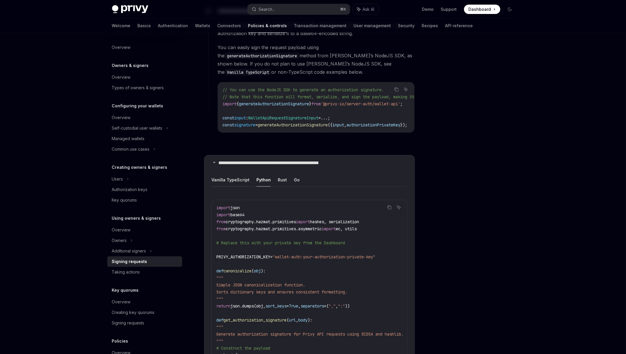
click at [231, 174] on button "Vanilla TypeScript" at bounding box center [230, 180] width 38 height 14
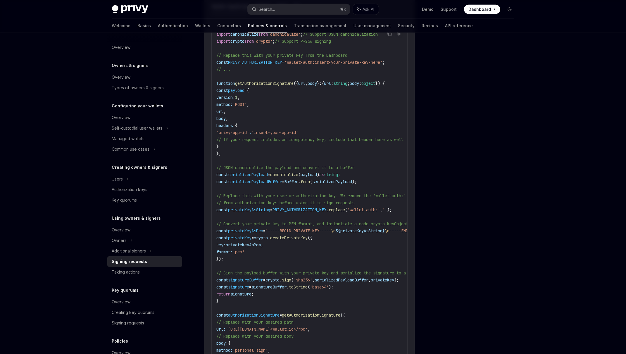
scroll to position [708, 0]
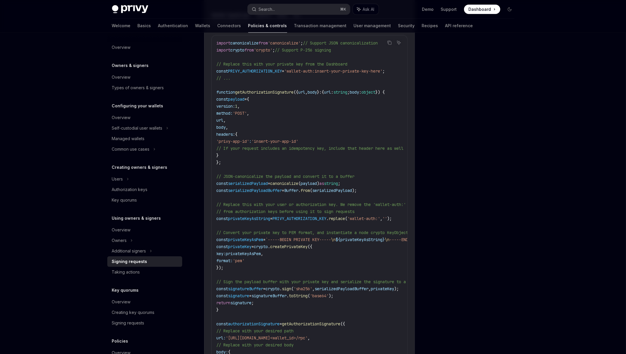
click at [258, 146] on span "// If your request includes an idempotency key, include that header here as well" at bounding box center [309, 148] width 187 height 5
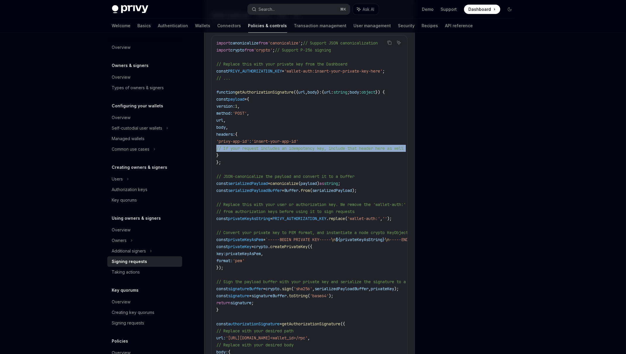
click at [258, 146] on span "// If your request includes an idempotency key, include that header here as well" at bounding box center [309, 148] width 187 height 5
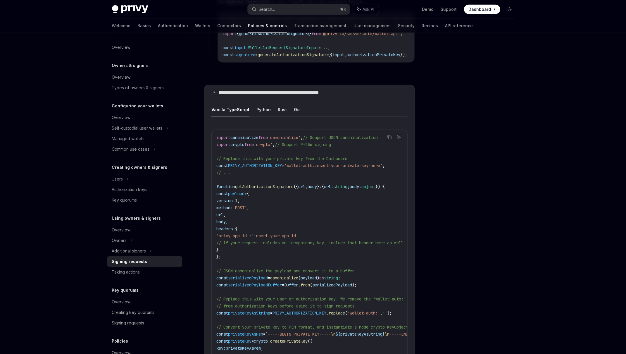
click at [220, 136] on span "import" at bounding box center [223, 137] width 14 height 5
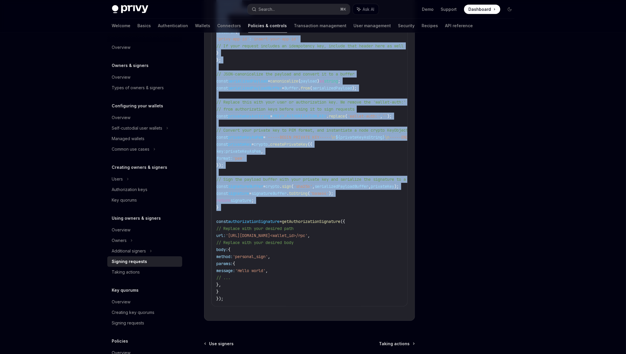
scroll to position [817, 0]
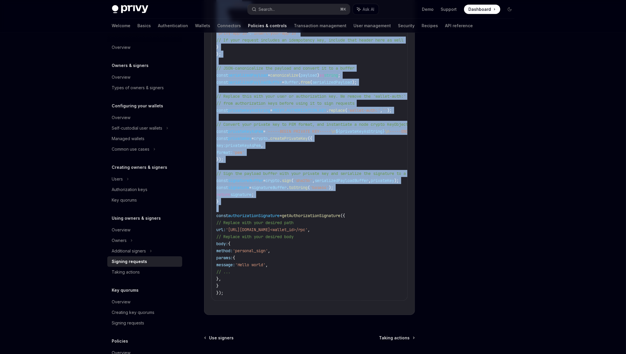
drag, startPoint x: 220, startPoint y: 136, endPoint x: 335, endPoint y: 204, distance: 132.6
click at [335, 204] on code "import canonicalize from 'canonicalize' ; // Support JSON canonicalization impo…" at bounding box center [341, 113] width 250 height 365
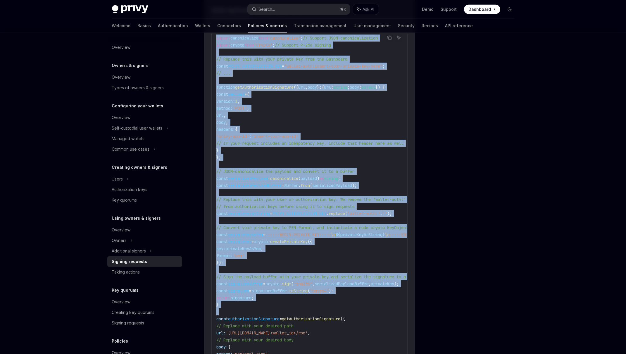
scroll to position [687, 0]
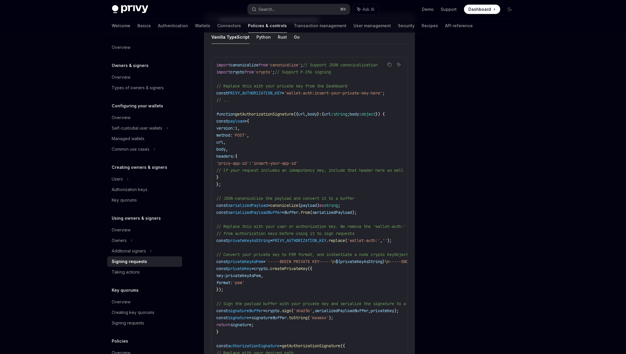
click at [332, 151] on code "import canonicalize from 'canonicalize' ; // Support JSON canonicalization impo…" at bounding box center [341, 243] width 250 height 365
click at [235, 126] on span "version:" at bounding box center [225, 127] width 19 height 5
drag, startPoint x: 236, startPoint y: 126, endPoint x: 261, endPoint y: 126, distance: 25.2
click at [261, 126] on code "import canonicalize from 'canonicalize' ; // Support JSON canonicalization impo…" at bounding box center [341, 243] width 250 height 365
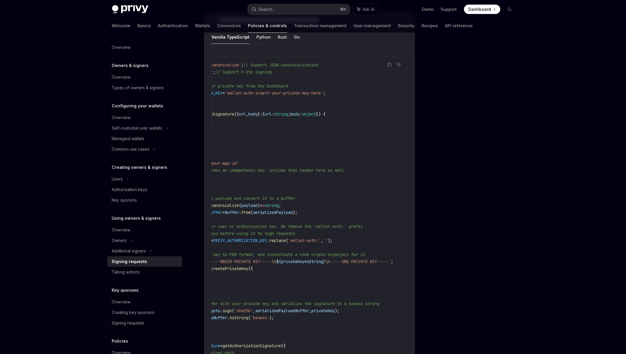
scroll to position [0, 0]
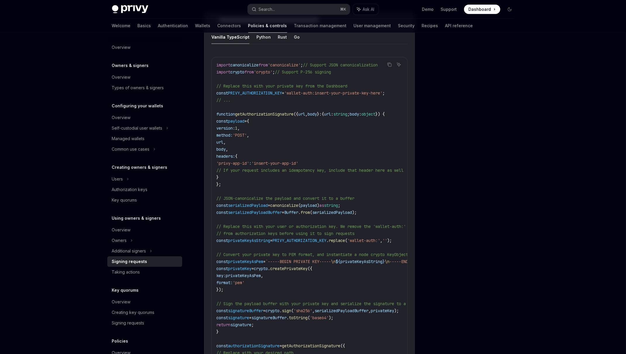
click at [282, 168] on span "// If your request includes an idempotency key, include that header here as well" at bounding box center [309, 170] width 187 height 5
click at [398, 63] on icon "Ask AI" at bounding box center [399, 64] width 5 height 5
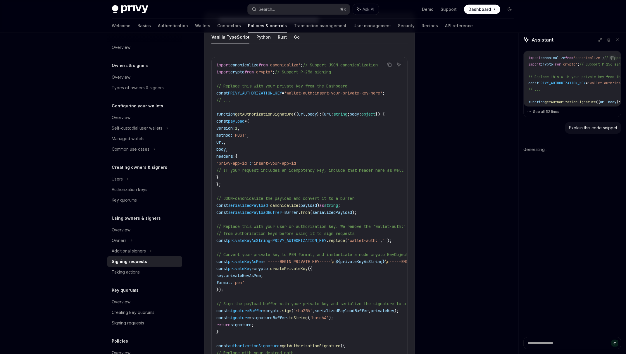
type textarea "*"
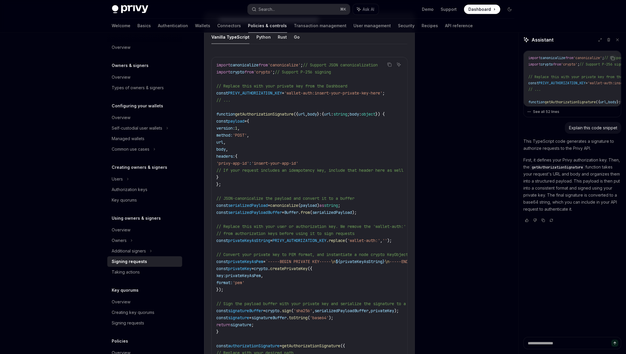
click at [235, 168] on span "// If your request includes an idempotency key, include that header here as well" at bounding box center [309, 170] width 187 height 5
copy code "// If your request includes an idempotency key, include that header here as well"
click at [555, 346] on textarea at bounding box center [572, 343] width 98 height 13
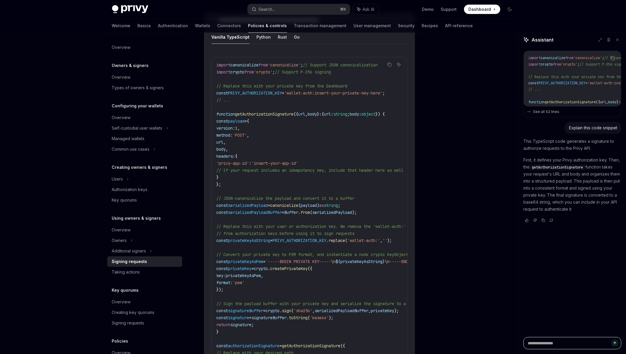
type textarea "*"
type textarea "**"
type textarea "*"
type textarea "***"
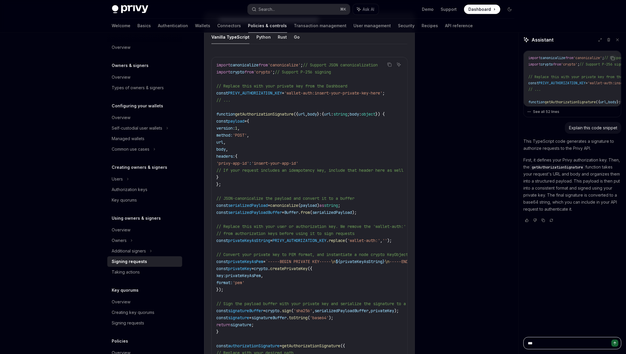
type textarea "*"
type textarea "****"
type textarea "*"
type textarea "****"
type textarea "*"
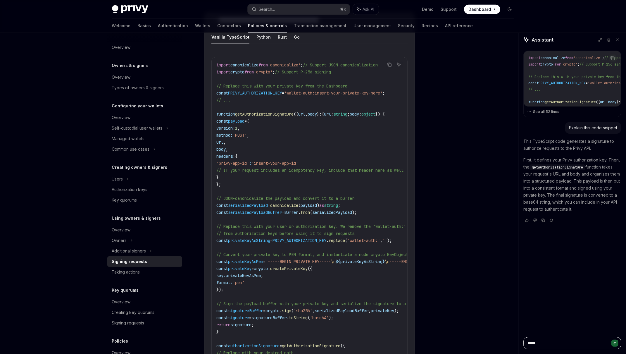
type textarea "******"
type textarea "*"
type textarea "*******"
type textarea "*"
type textarea "*******"
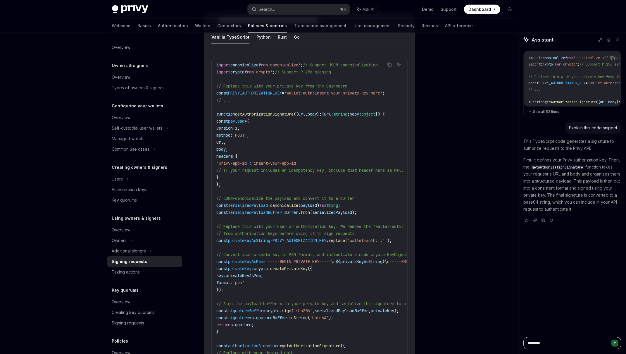
type textarea "*"
type textarea "*********"
type textarea "*"
type textarea "*********"
type textarea "*"
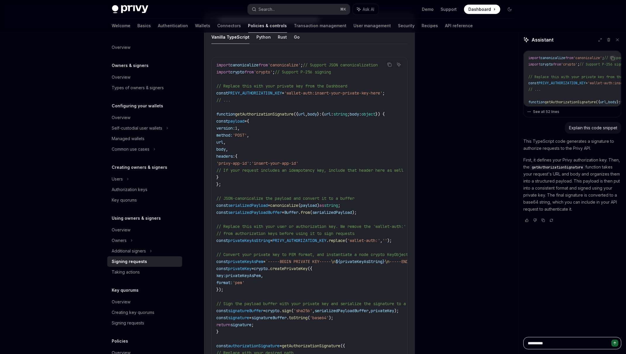
type textarea "**********"
type textarea "*"
type textarea "**********"
type textarea "*"
type textarea "**********"
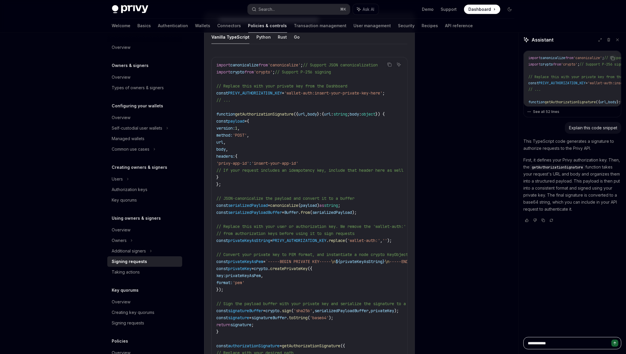
type textarea "*"
type textarea "**********"
type textarea "*"
type textarea "**********"
type textarea "*"
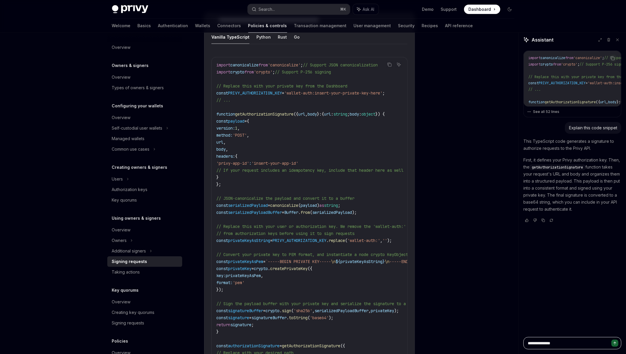
type textarea "**********"
type textarea "*"
type textarea "**********"
type textarea "*"
type textarea "**********"
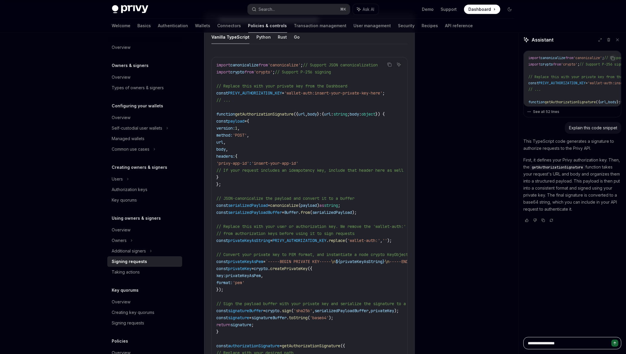
type textarea "*"
type textarea "**********"
type textarea "*"
paste textarea "**********"
type textarea "**********"
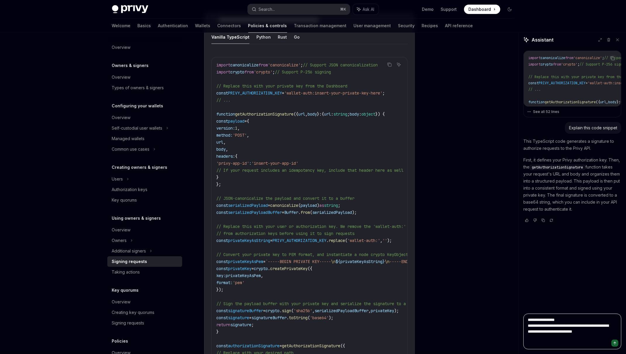
type textarea "*"
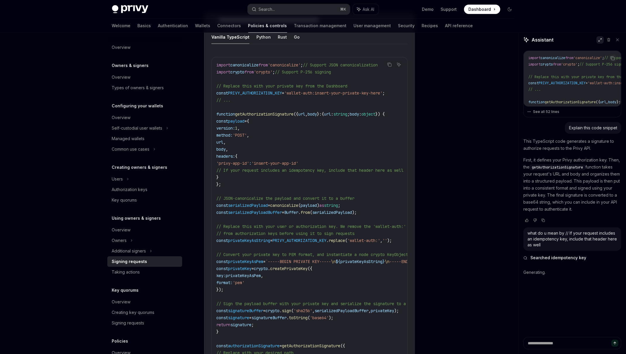
click at [601, 38] on icon at bounding box center [600, 40] width 4 height 4
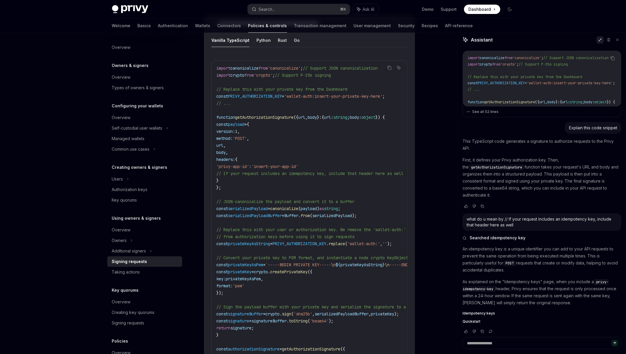
click at [526, 278] on p "As explained on the "Idempotency keys" page, when you include a privy-idempoten…" at bounding box center [542, 292] width 159 height 28
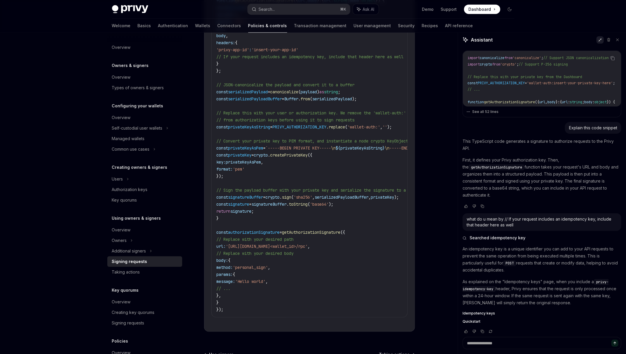
scroll to position [869, 0]
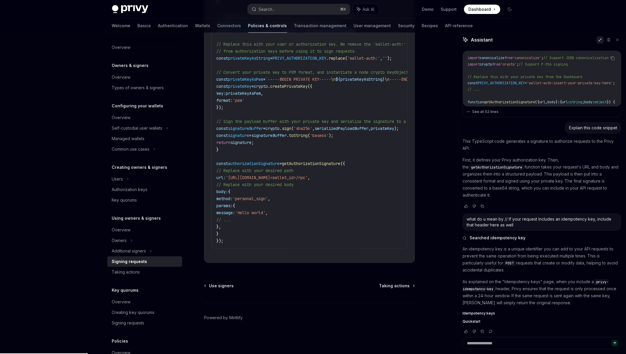
click at [480, 311] on span "Idempotency keys" at bounding box center [479, 313] width 32 height 5
type textarea "*"
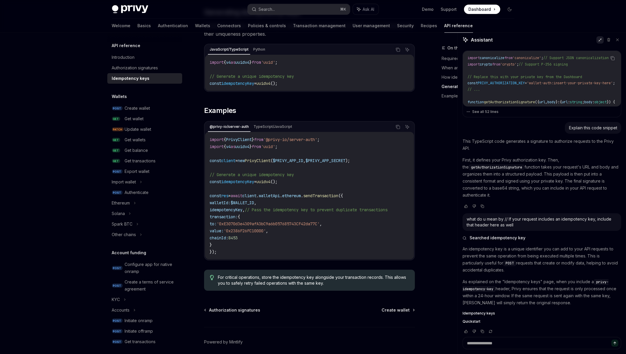
scroll to position [499, 0]
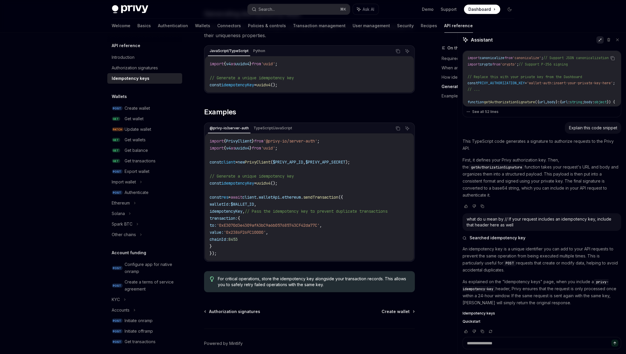
click at [327, 194] on span "sendTransaction" at bounding box center [320, 196] width 35 height 5
drag, startPoint x: 276, startPoint y: 132, endPoint x: 327, endPoint y: 131, distance: 51.5
click at [317, 138] on span "'@privy-io/server-auth'" at bounding box center [290, 140] width 54 height 5
copy span "@privy-io/server-auth"
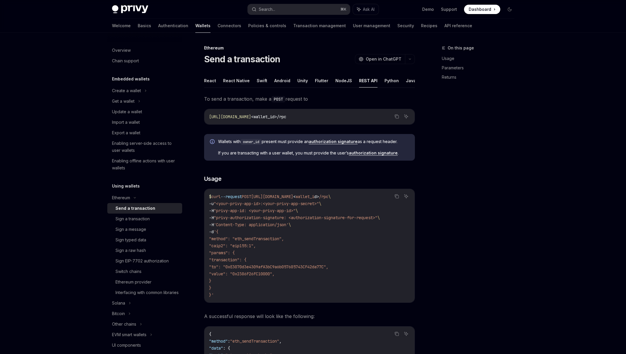
scroll to position [35, 0]
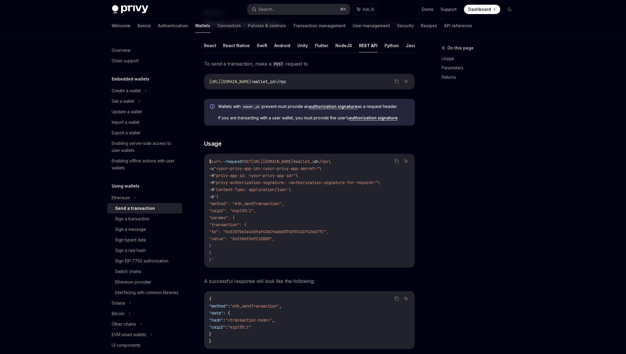
click at [232, 169] on span ""<your-privy-app-id>:<your-privy-app-secret>"" at bounding box center [266, 168] width 105 height 5
drag, startPoint x: 232, startPoint y: 169, endPoint x: 320, endPoint y: 168, distance: 87.4
click at [319, 168] on span ""<your-privy-app-id>:<your-privy-app-secret>"" at bounding box center [266, 168] width 105 height 5
click at [220, 175] on span ""privy-app-id: <your-privy-app-id>"" at bounding box center [255, 175] width 82 height 5
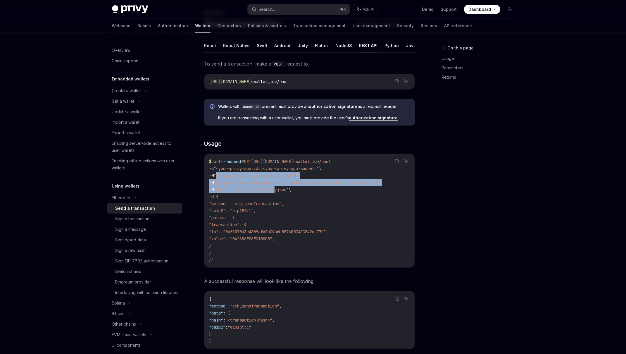
drag, startPoint x: 220, startPoint y: 175, endPoint x: 271, endPoint y: 189, distance: 52.7
click at [271, 189] on code "$ curl --request POST https://api.privy.io/v1/wallets/ < wallet_i d > /rpc \ -u…" at bounding box center [309, 210] width 201 height 105
click at [221, 176] on span ""privy-app-id: <your-privy-app-id>"" at bounding box center [255, 175] width 82 height 5
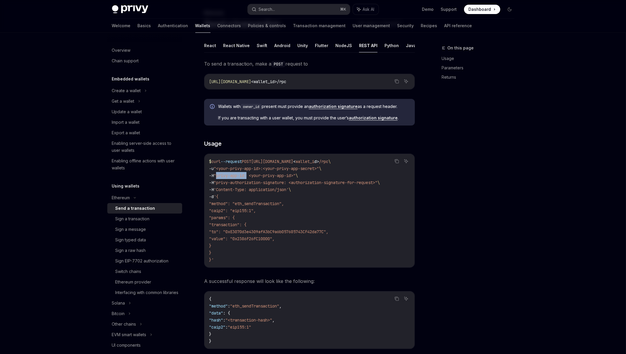
drag, startPoint x: 221, startPoint y: 176, endPoint x: 248, endPoint y: 175, distance: 26.6
click at [248, 175] on span ""privy-app-id: <your-privy-app-id>"" at bounding box center [255, 175] width 82 height 5
click at [223, 183] on span ""privy-authorization-signature: <authorization-signature-for-request>"" at bounding box center [296, 182] width 164 height 5
drag, startPoint x: 223, startPoint y: 183, endPoint x: 283, endPoint y: 189, distance: 61.2
click at [283, 189] on code "$ curl --request POST https://api.privy.io/v1/wallets/ < wallet_i d > /rpc \ -u…" at bounding box center [309, 210] width 201 height 105
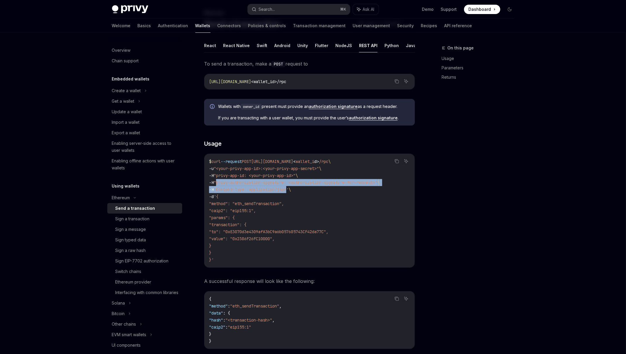
click at [283, 189] on span "'Content-Type: application/json'" at bounding box center [251, 189] width 75 height 5
drag, startPoint x: 283, startPoint y: 189, endPoint x: 221, endPoint y: 184, distance: 62.8
click at [221, 184] on code "$ curl --request POST https://api.privy.io/v1/wallets/ < wallet_i d > /rpc \ -u…" at bounding box center [309, 210] width 201 height 105
click at [227, 169] on span ""<your-privy-app-id>:<your-privy-app-secret>"" at bounding box center [266, 168] width 105 height 5
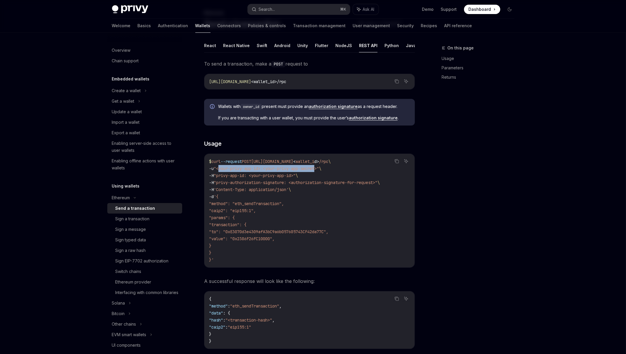
drag, startPoint x: 227, startPoint y: 169, endPoint x: 316, endPoint y: 170, distance: 89.5
click at [316, 170] on span ""<your-privy-app-id>:<your-privy-app-secret>"" at bounding box center [266, 168] width 105 height 5
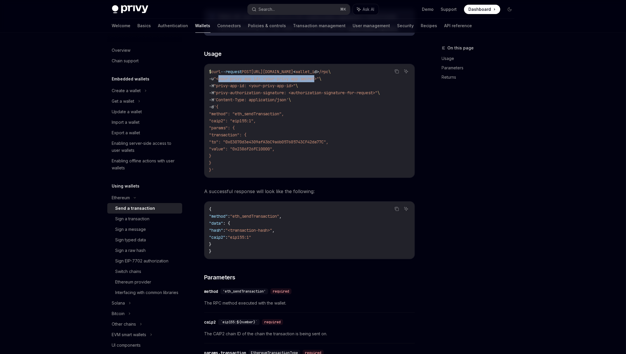
scroll to position [155, 0]
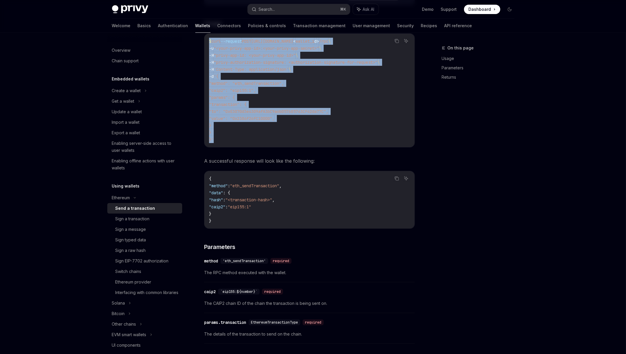
drag, startPoint x: 218, startPoint y: 139, endPoint x: 204, endPoint y: 41, distance: 99.5
click at [204, 41] on div "$ curl --request POST https://api.privy.io/v1/wallets/ < wallet_i d > /rpc \ -u…" at bounding box center [309, 90] width 210 height 113
copy code "$ curl --request POST https://api.privy.io/v1/wallets/ < wallet_i d > /rpc \ -u…"
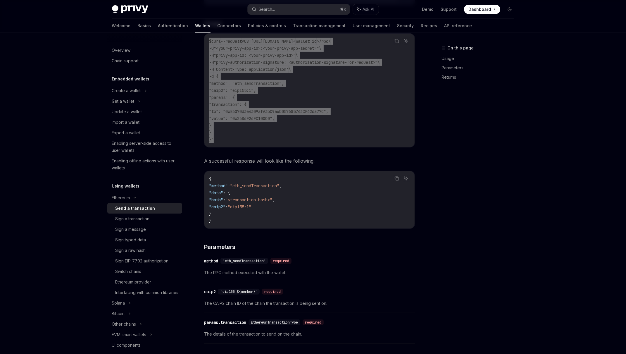
type textarea "*"
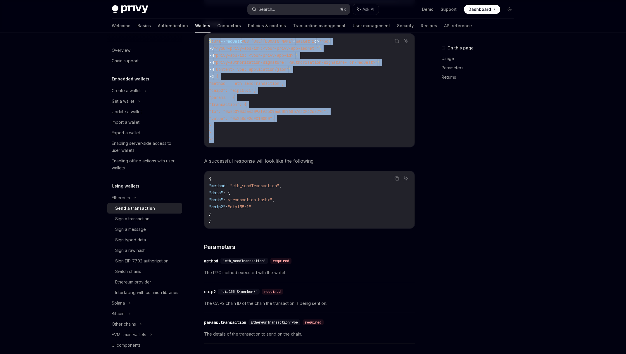
click at [292, 11] on button "Search... ⌘ K" at bounding box center [299, 9] width 102 height 11
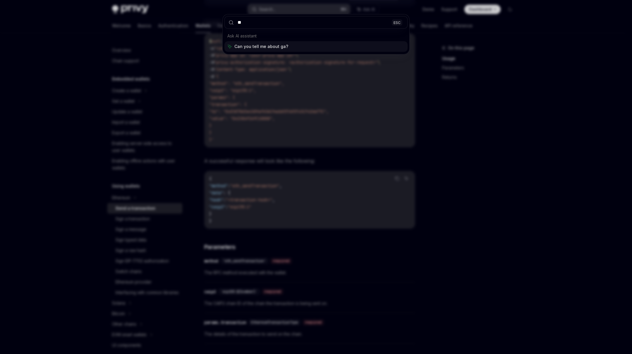
type input "***"
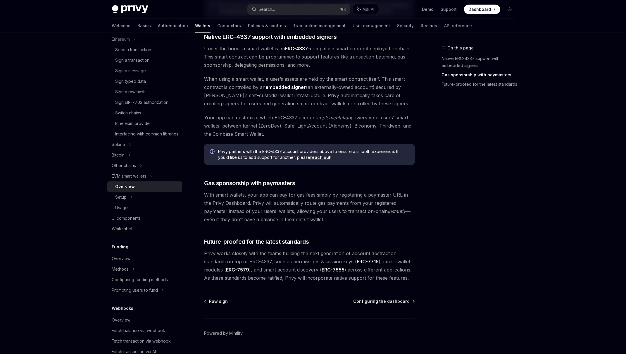
scroll to position [346, 0]
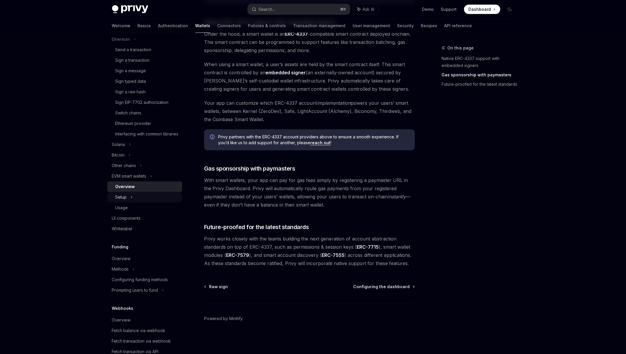
click at [131, 201] on icon at bounding box center [131, 197] width 2 height 7
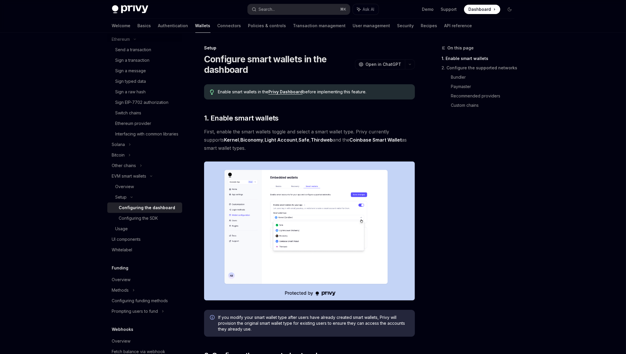
click at [280, 227] on img at bounding box center [309, 230] width 211 height 139
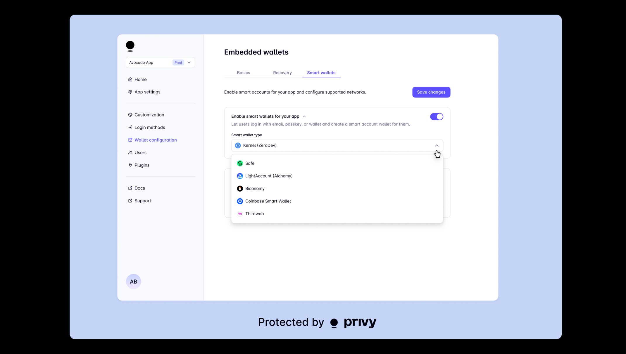
click at [542, 184] on img at bounding box center [316, 177] width 492 height 325
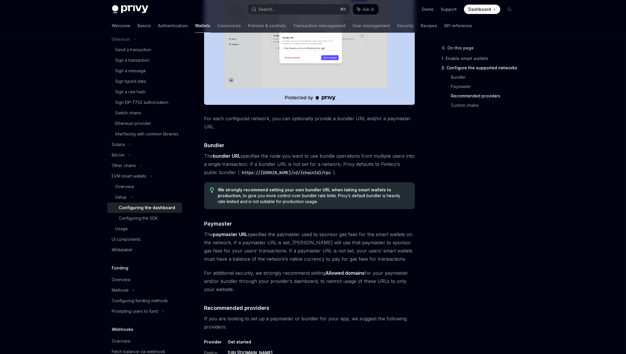
scroll to position [417, 0]
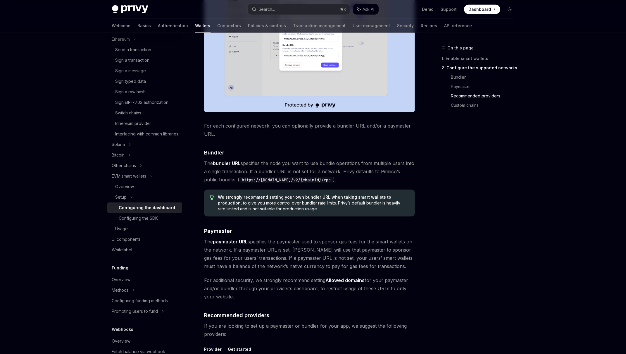
click at [209, 164] on span "The bundler URL specifies the node you want to use bundle operations from multi…" at bounding box center [309, 171] width 211 height 25
drag, startPoint x: 209, startPoint y: 164, endPoint x: 341, endPoint y: 178, distance: 132.9
click at [341, 178] on span "The bundler URL specifies the node you want to use bundle operations from multi…" at bounding box center [309, 171] width 211 height 25
click at [251, 170] on span "The bundler URL specifies the node you want to use bundle operations from multi…" at bounding box center [309, 171] width 211 height 25
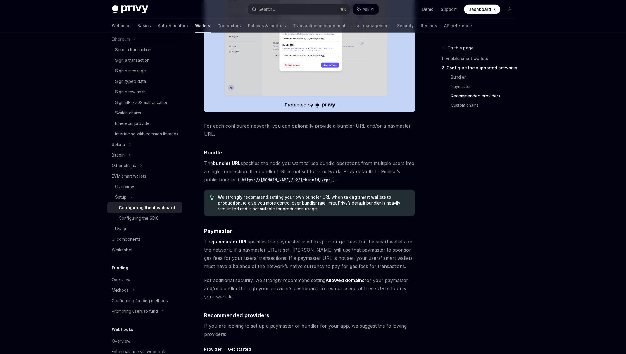
drag, startPoint x: 251, startPoint y: 170, endPoint x: 321, endPoint y: 171, distance: 70.2
click at [321, 171] on span "The bundler URL specifies the node you want to use bundle operations from multi…" at bounding box center [309, 171] width 211 height 25
click at [343, 170] on span "The bundler URL specifies the node you want to use bundle operations from multi…" at bounding box center [309, 171] width 211 height 25
drag, startPoint x: 343, startPoint y: 170, endPoint x: 362, endPoint y: 180, distance: 21.2
click at [362, 180] on span "The bundler URL specifies the node you want to use bundle operations from multi…" at bounding box center [309, 171] width 211 height 25
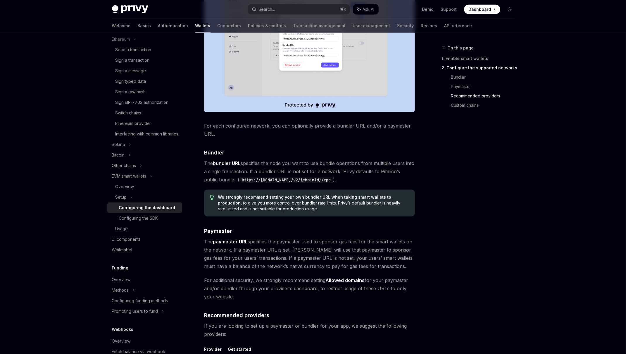
click at [362, 180] on span "The bundler URL specifies the node you want to use bundle operations from multi…" at bounding box center [309, 171] width 211 height 25
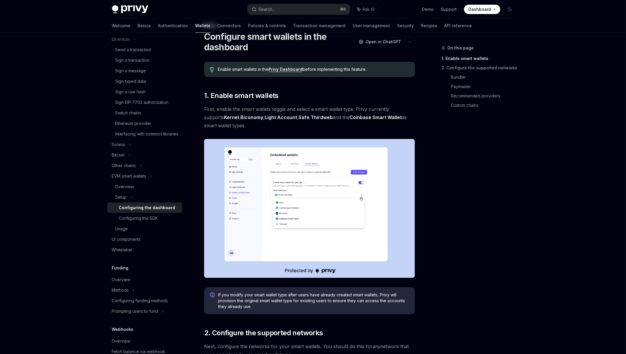
scroll to position [0, 0]
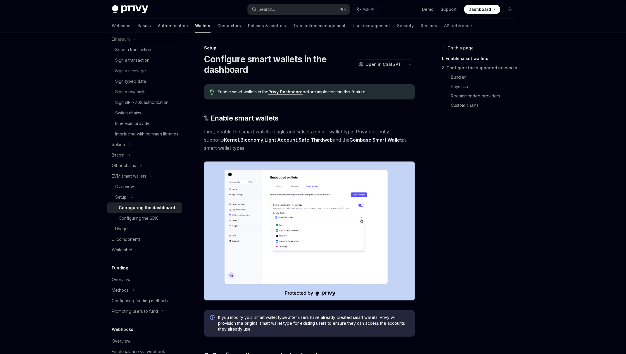
click at [210, 132] on span "First, enable the smart wallets toggle and select a smart wallet type. Privy cu…" at bounding box center [309, 139] width 211 height 25
drag, startPoint x: 210, startPoint y: 132, endPoint x: 353, endPoint y: 136, distance: 143.1
click at [353, 136] on span "First, enable the smart wallets toggle and select a smart wallet type. Privy cu…" at bounding box center [309, 139] width 211 height 25
click at [513, 224] on div "On this page 1. Enable smart wallets 2. Configure the supported networks Bundle…" at bounding box center [474, 198] width 89 height 309
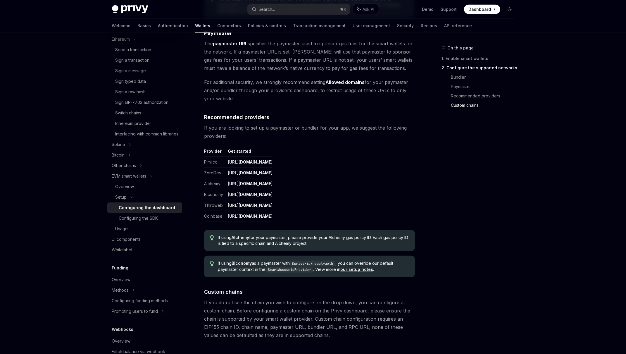
scroll to position [688, 0]
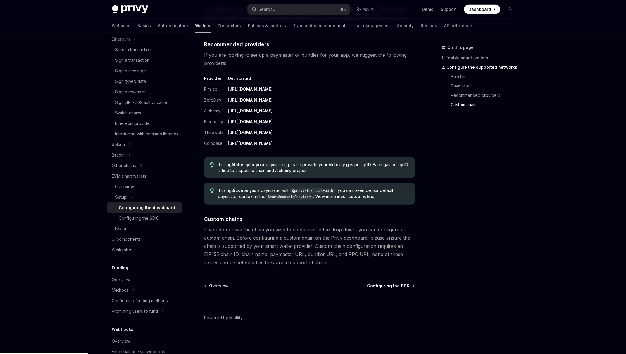
click at [384, 285] on span "Configuring the SDK" at bounding box center [388, 286] width 43 height 6
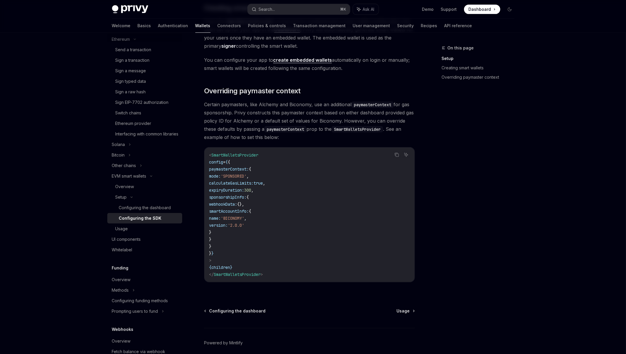
scroll to position [398, 0]
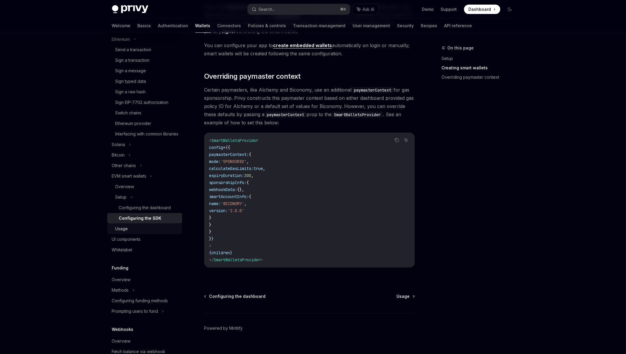
click at [123, 232] on div "Usage" at bounding box center [122, 228] width 13 height 7
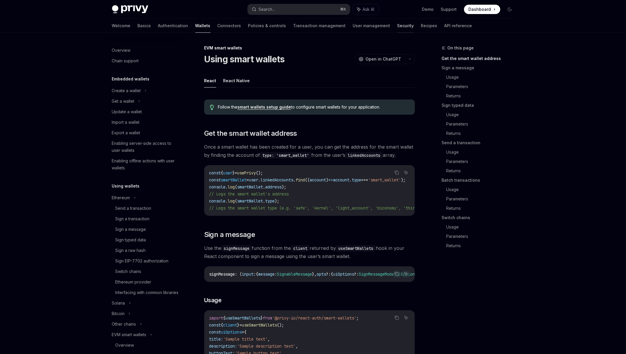
click at [397, 27] on link "Security" at bounding box center [405, 26] width 17 height 14
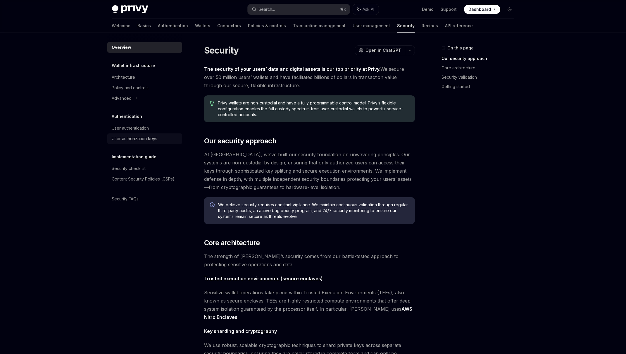
click at [147, 142] on div "User authorization keys" at bounding box center [135, 138] width 46 height 7
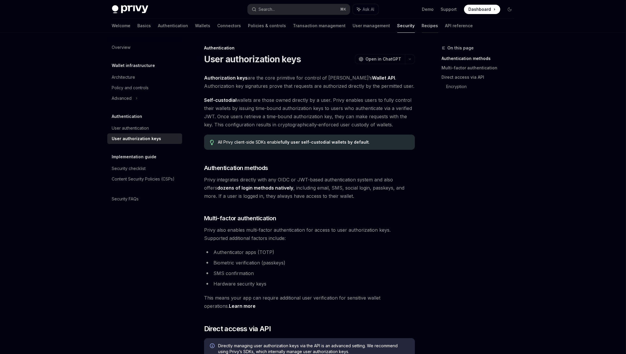
click at [422, 23] on link "Recipes" at bounding box center [430, 26] width 16 height 14
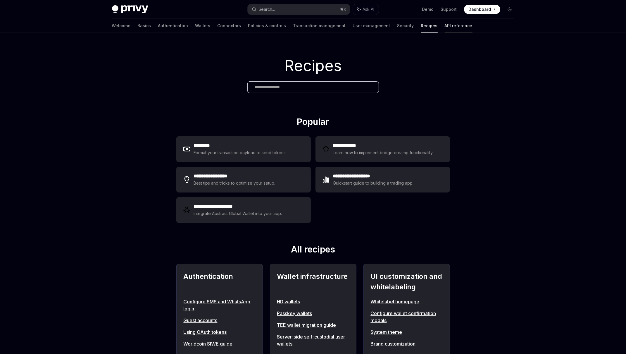
click at [445, 24] on link "API reference" at bounding box center [459, 26] width 28 height 14
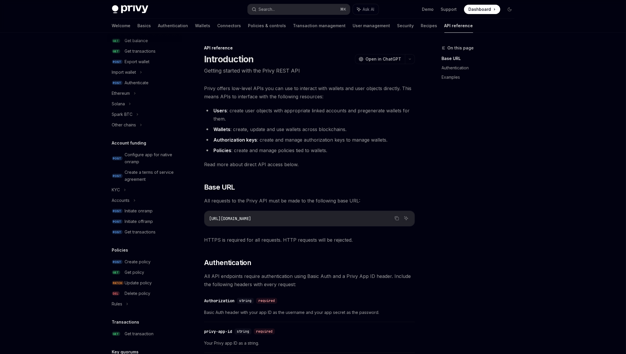
scroll to position [25, 0]
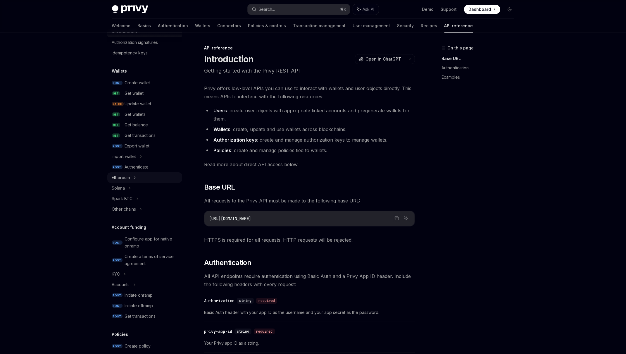
click at [148, 178] on div "Ethereum" at bounding box center [144, 177] width 75 height 11
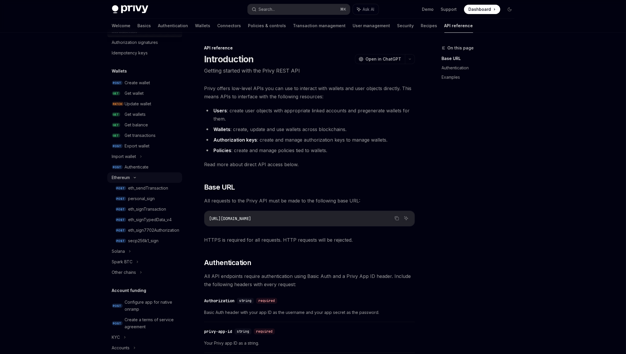
type textarea "*"
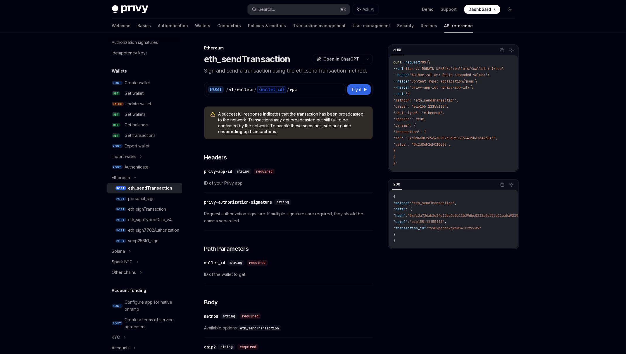
click at [280, 15] on div "Privy Docs home page Search... ⌘ K Ask AI Demo Support Dashboard Dashboard Sear…" at bounding box center [313, 9] width 402 height 19
click at [282, 10] on button "Search... ⌘ K" at bounding box center [299, 9] width 102 height 11
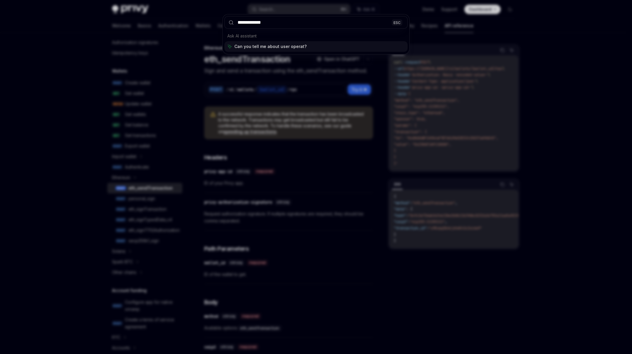
type input "**********"
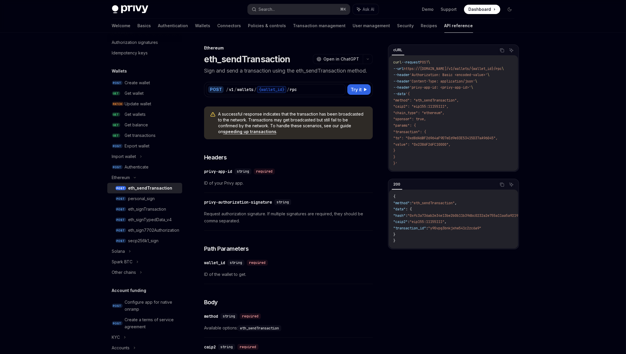
type textarea "*"
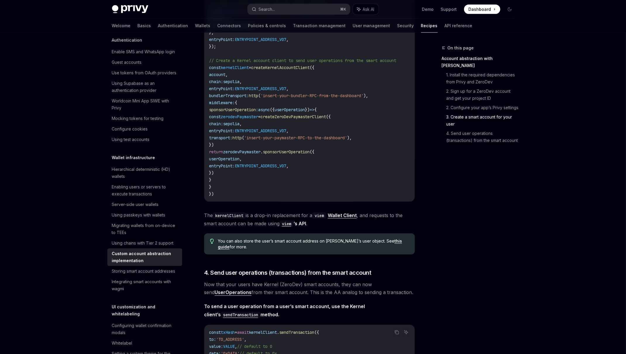
scroll to position [958, 0]
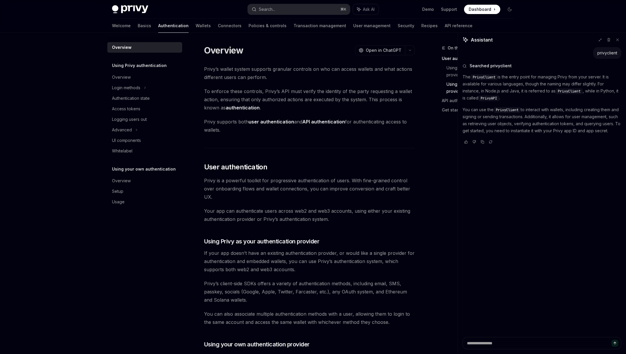
scroll to position [371, 0]
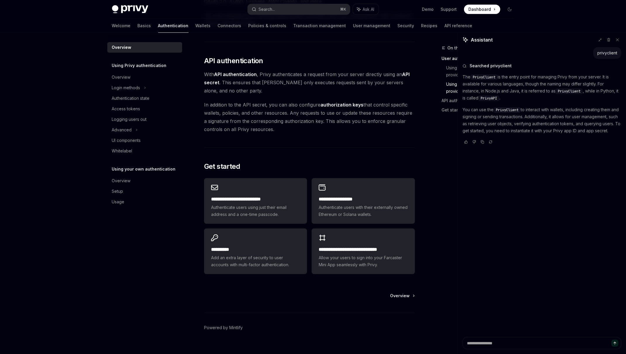
click at [485, 8] on span "Dashboard" at bounding box center [480, 9] width 23 height 6
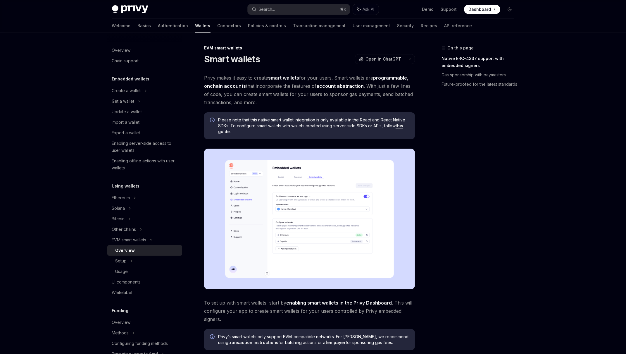
click at [341, 77] on span "Privy makes it easy to create smart wallets for your users. Smart wallets are p…" at bounding box center [309, 90] width 211 height 33
drag, startPoint x: 341, startPoint y: 77, endPoint x: 377, endPoint y: 79, distance: 36.0
click at [377, 79] on span "Privy makes it easy to create smart wallets for your users. Smart wallets are p…" at bounding box center [309, 90] width 211 height 33
click at [251, 86] on span "Privy makes it easy to create smart wallets for your users. Smart wallets are p…" at bounding box center [309, 90] width 211 height 33
drag, startPoint x: 251, startPoint y: 86, endPoint x: 305, endPoint y: 85, distance: 54.7
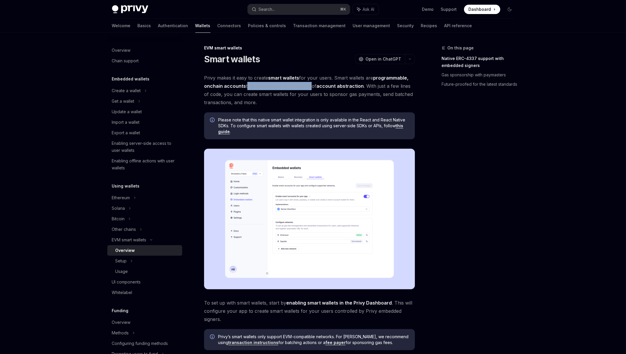
click at [305, 85] on span "Privy makes it easy to create smart wallets for your users. Smart wallets are p…" at bounding box center [309, 90] width 211 height 33
click at [224, 94] on span "Privy makes it easy to create smart wallets for your users. Smart wallets are p…" at bounding box center [309, 90] width 211 height 33
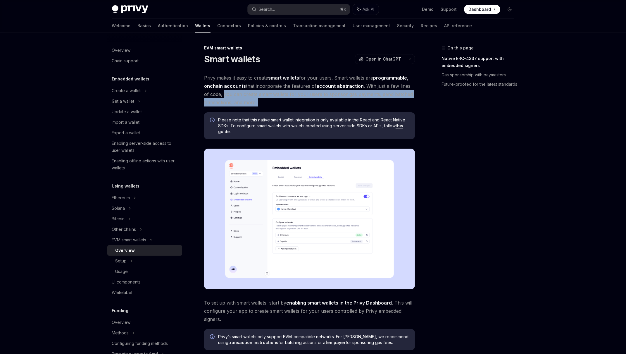
drag, startPoint x: 224, startPoint y: 94, endPoint x: 285, endPoint y: 102, distance: 61.3
click at [285, 102] on span "Privy makes it easy to create smart wallets for your users. Smart wallets are p…" at bounding box center [309, 90] width 211 height 33
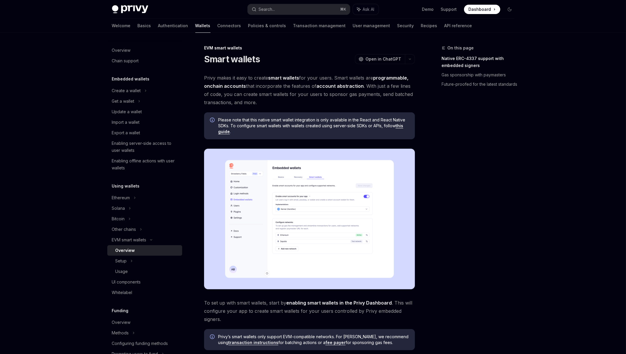
click at [306, 94] on span "Privy makes it easy to create smart wallets for your users. Smart wallets are p…" at bounding box center [309, 90] width 211 height 33
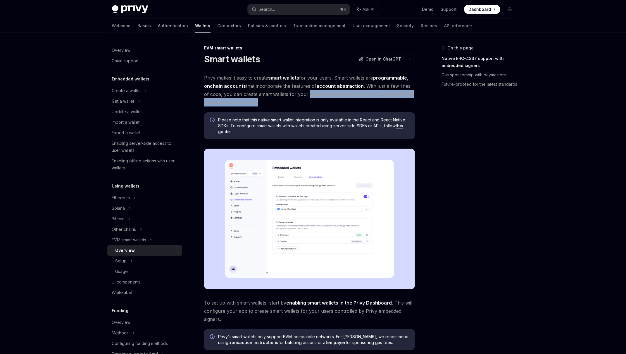
drag, startPoint x: 306, startPoint y: 94, endPoint x: 277, endPoint y: 104, distance: 30.0
click at [277, 104] on span "Privy makes it easy to create smart wallets for your users. Smart wallets are p…" at bounding box center [309, 90] width 211 height 33
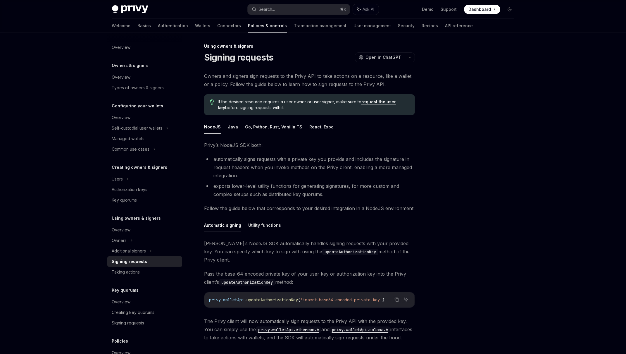
scroll to position [69, 0]
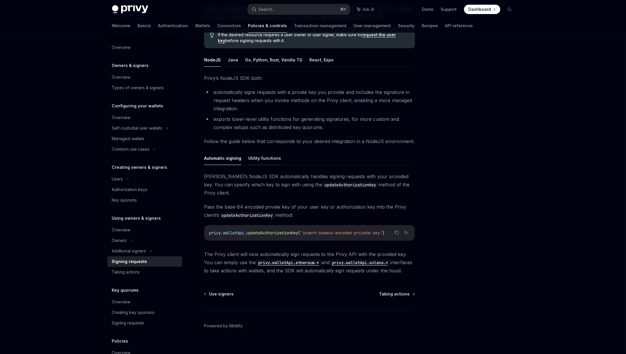
click at [273, 161] on button "Utility functions" at bounding box center [264, 158] width 33 height 14
type textarea "*"
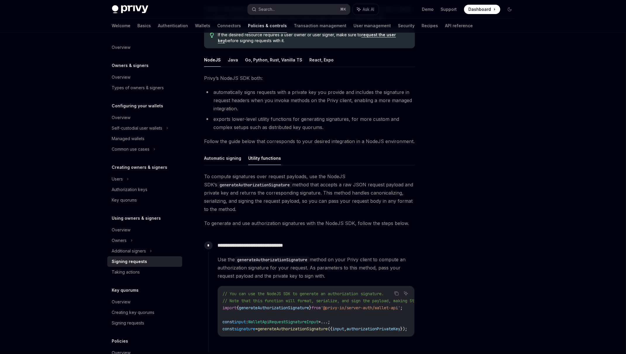
scroll to position [243, 0]
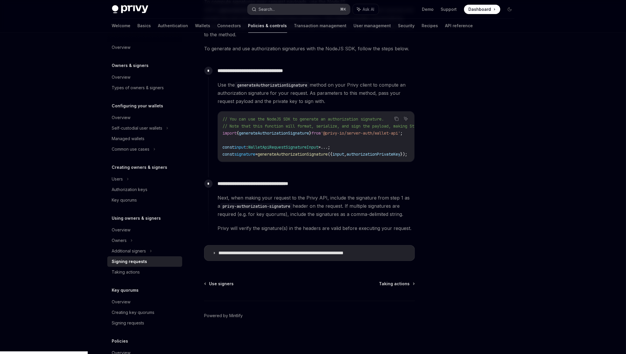
click at [273, 9] on div "Search..." at bounding box center [267, 9] width 16 height 7
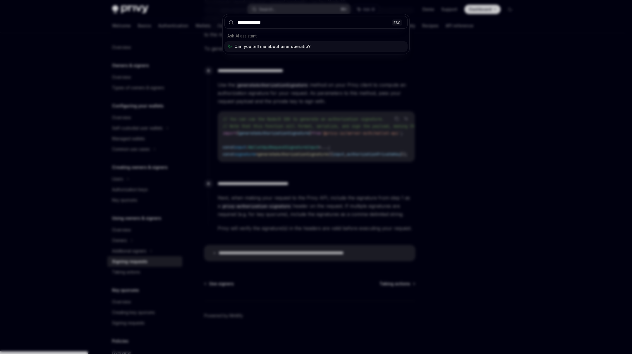
type input "**********"
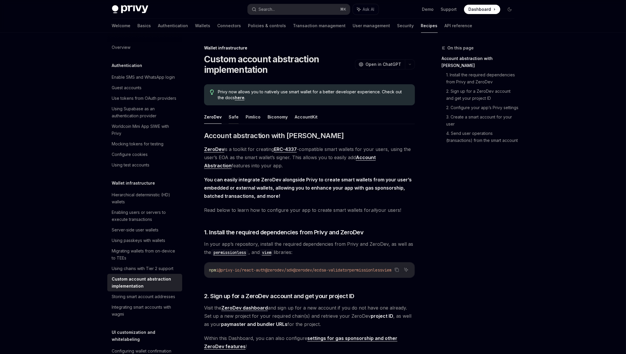
click at [233, 120] on button "Safe" at bounding box center [234, 117] width 10 height 14
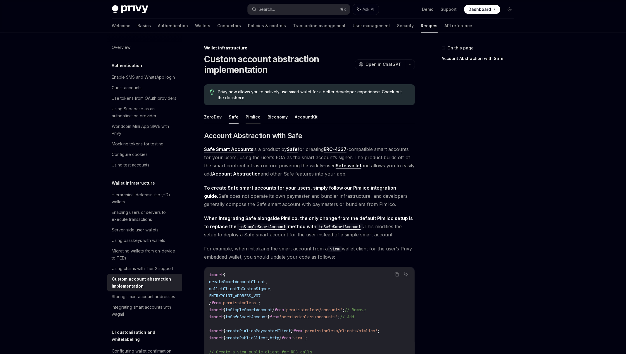
click at [250, 118] on button "Pimlico" at bounding box center [253, 117] width 15 height 14
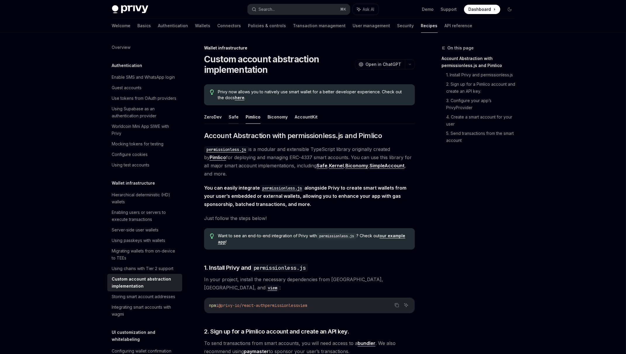
click at [235, 117] on button "Safe" at bounding box center [234, 117] width 10 height 14
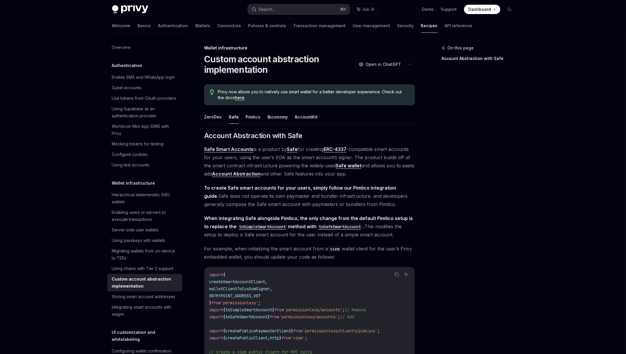
click at [259, 117] on ul "ZeroDev Safe Pimlico Biconomy AccountKit" at bounding box center [309, 117] width 211 height 14
click at [255, 118] on button "Pimlico" at bounding box center [253, 117] width 15 height 14
type textarea "*"
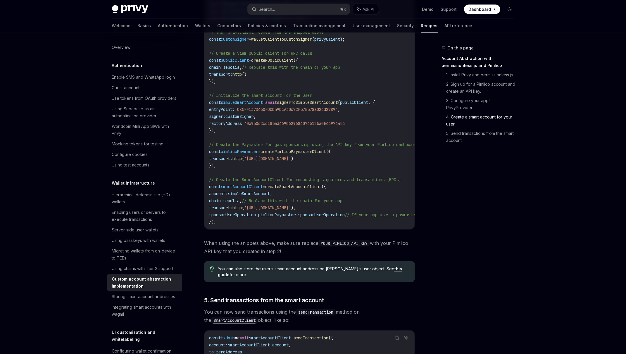
scroll to position [935, 0]
